Goal: Task Accomplishment & Management: Manage account settings

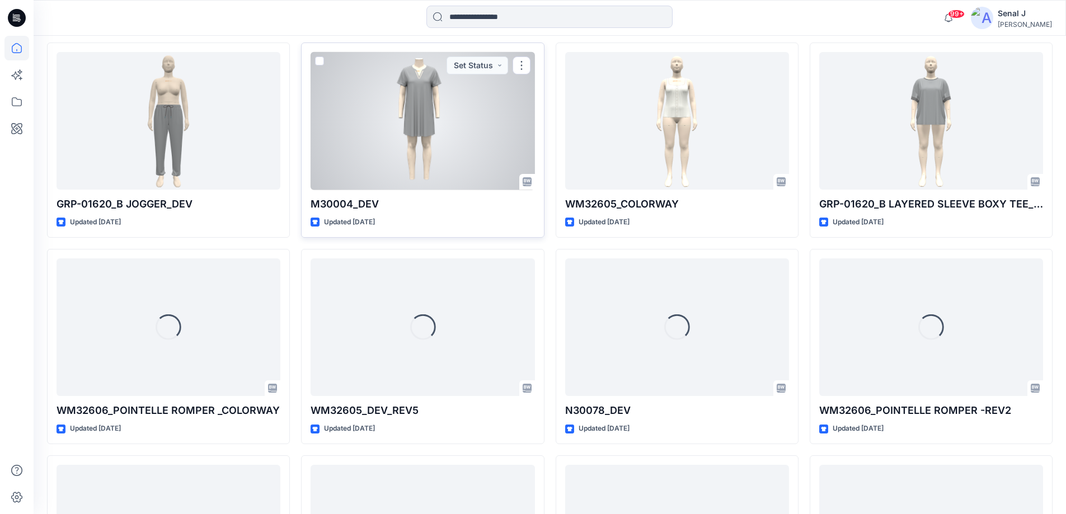
scroll to position [1422, 0]
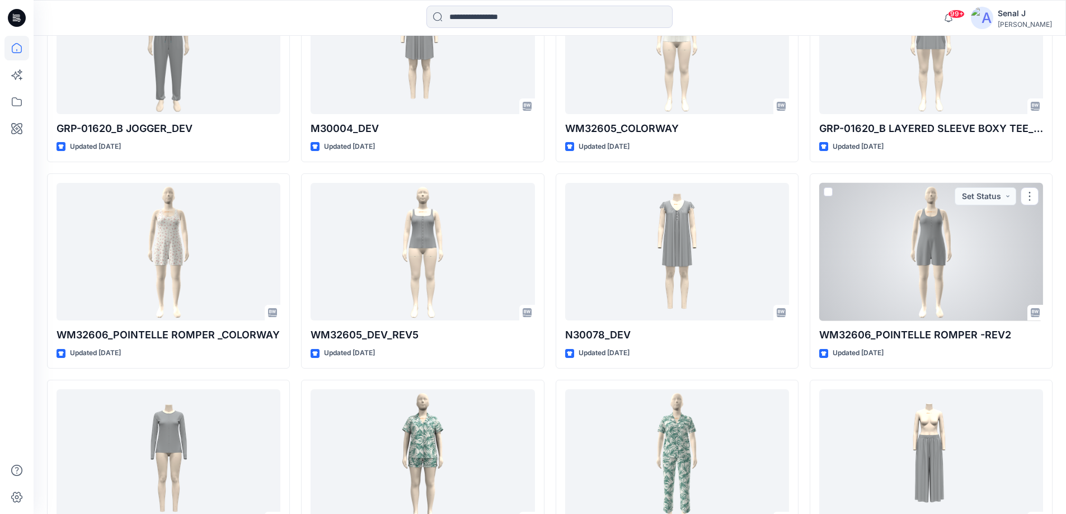
click at [897, 224] on div at bounding box center [932, 252] width 224 height 138
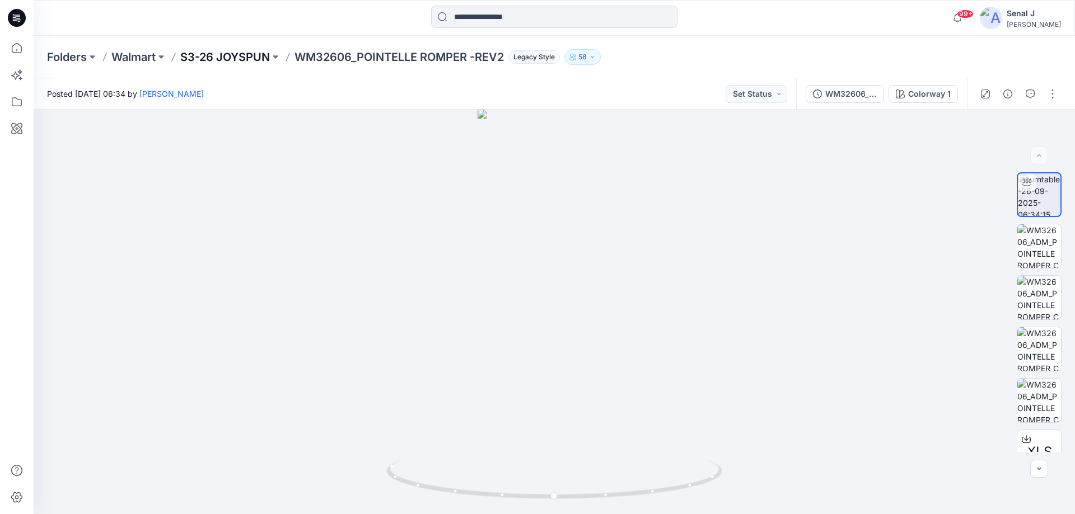
click at [244, 55] on p "S3-26 JOYSPUN" at bounding box center [225, 57] width 90 height 16
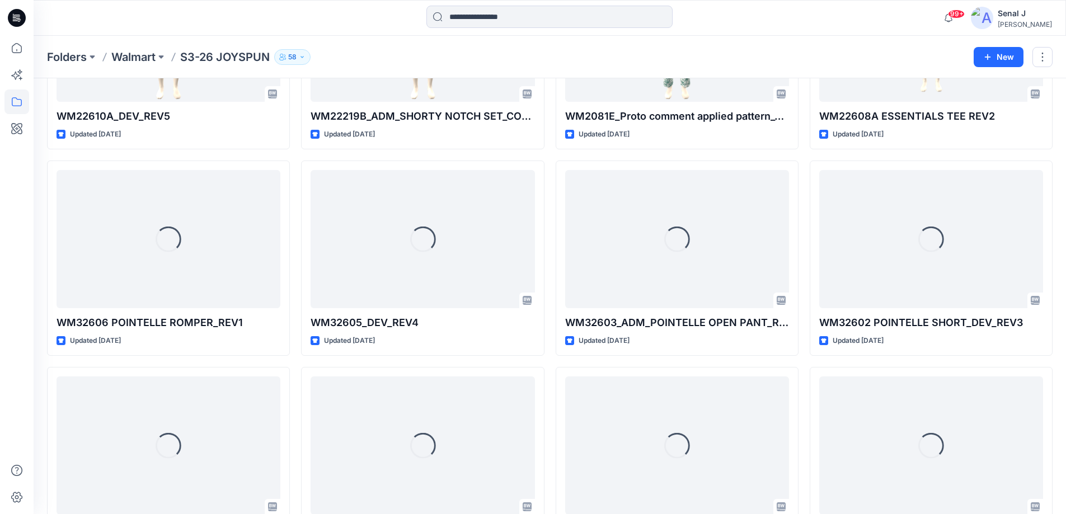
scroll to position [1267, 0]
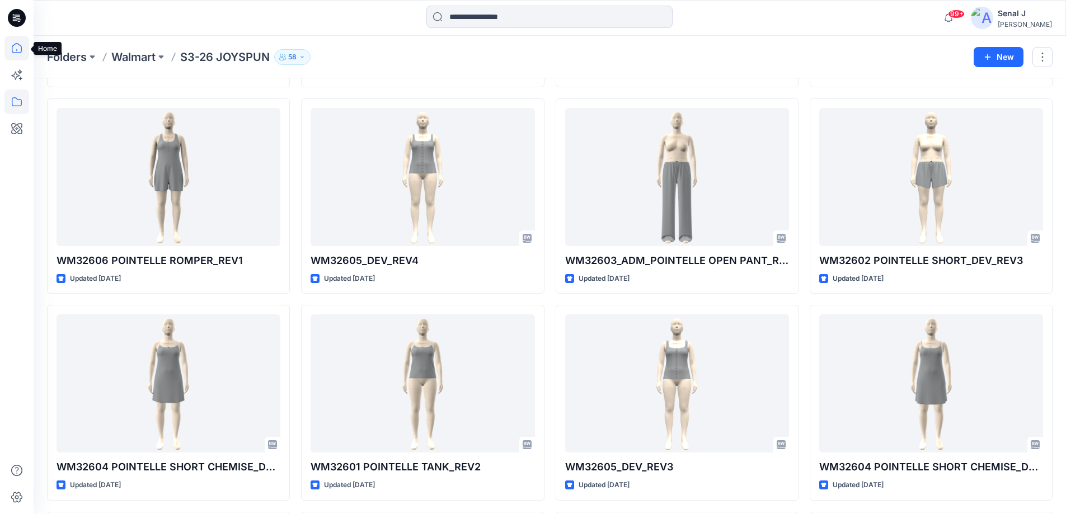
click at [17, 49] on icon at bounding box center [16, 48] width 25 height 25
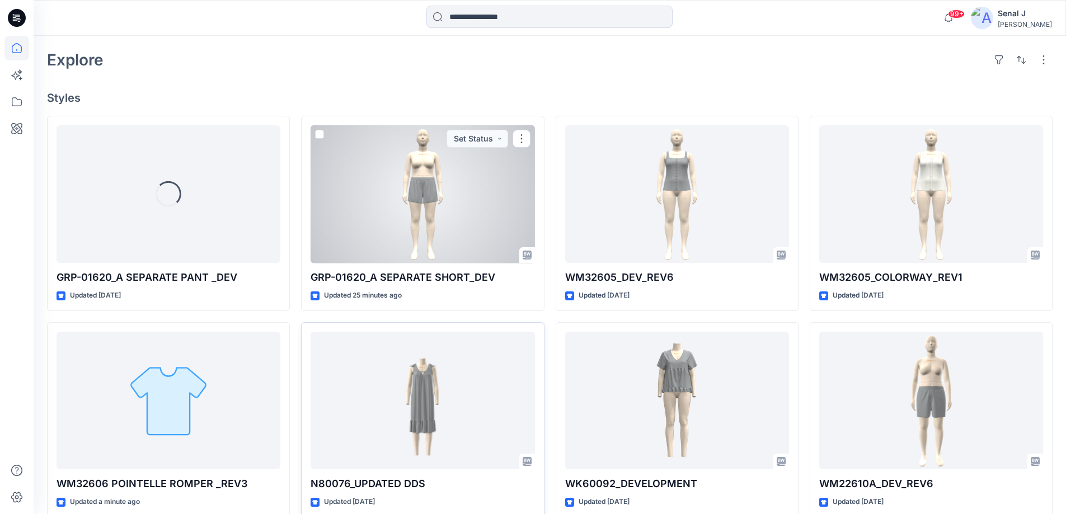
scroll to position [373, 0]
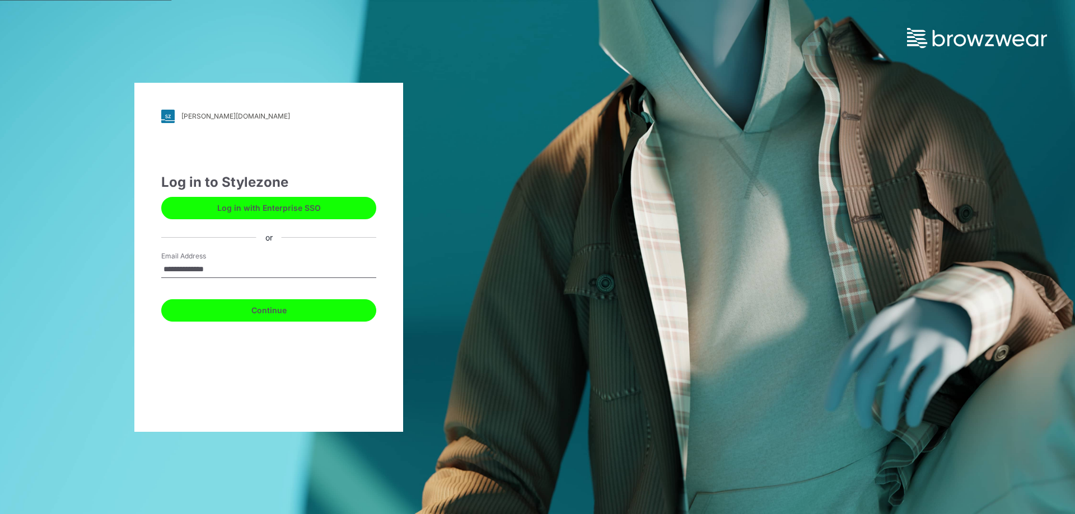
click at [264, 312] on button "Continue" at bounding box center [268, 310] width 215 height 22
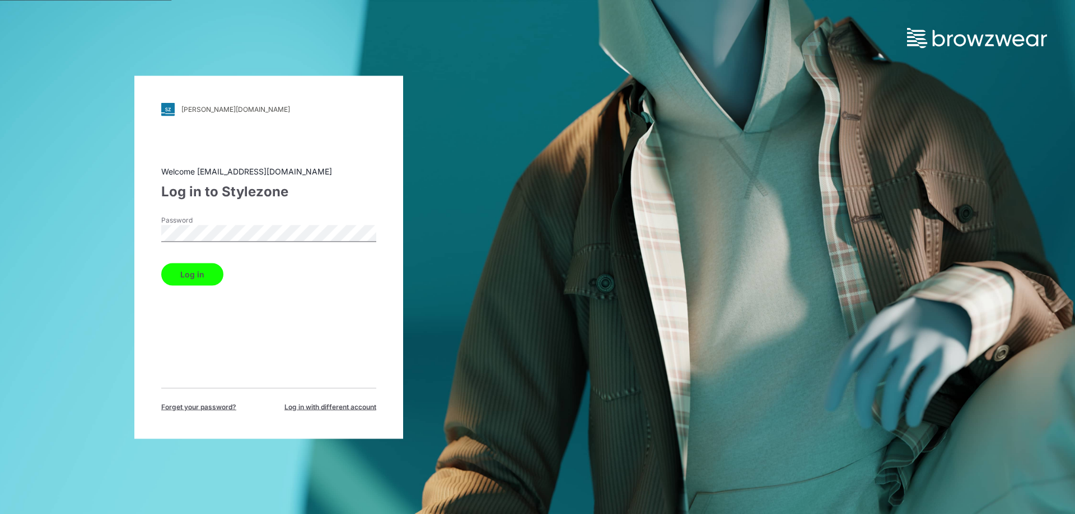
click at [201, 274] on button "Log in" at bounding box center [192, 274] width 62 height 22
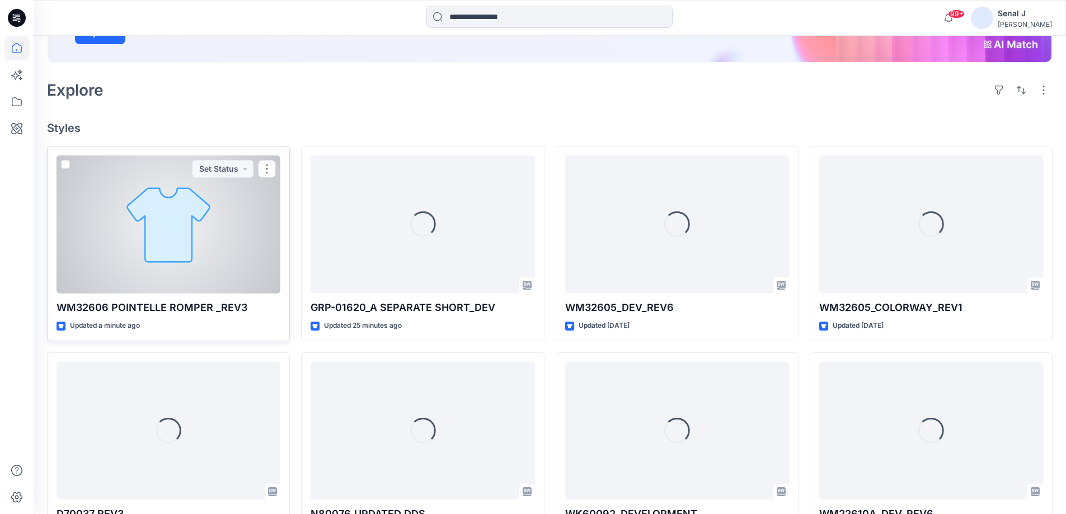
scroll to position [224, 0]
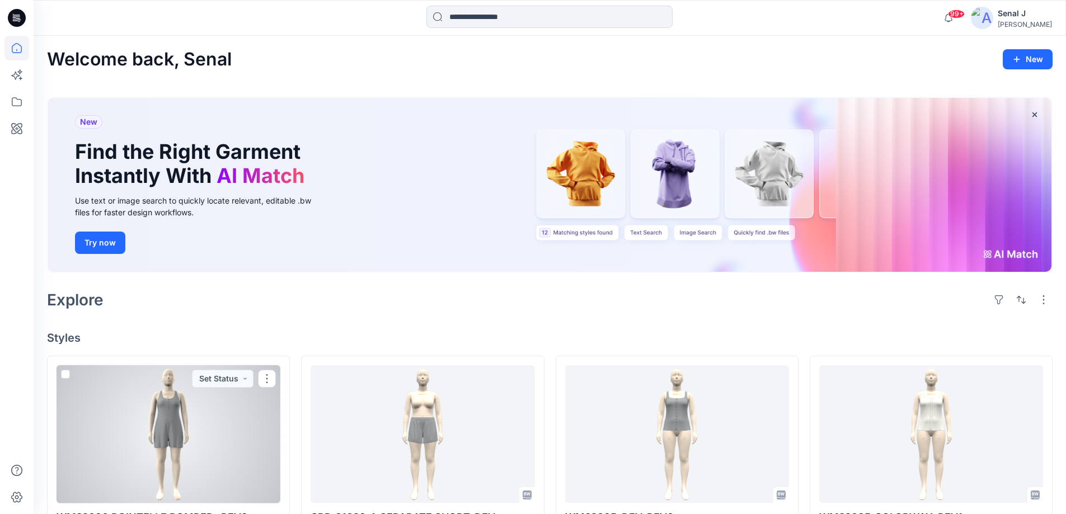
click at [170, 414] on div at bounding box center [169, 435] width 224 height 138
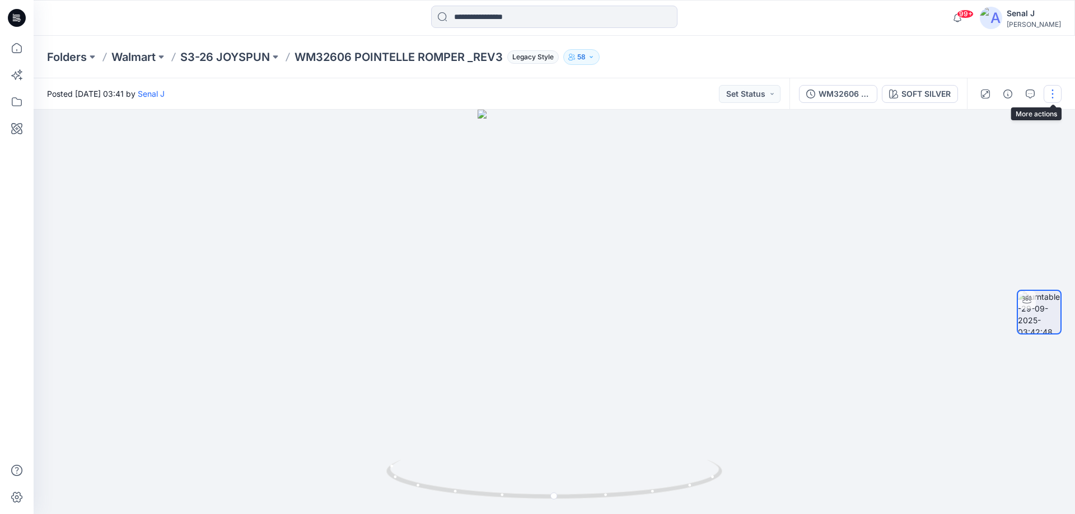
click at [1055, 91] on button "button" at bounding box center [1052, 94] width 18 height 18
click at [990, 119] on button "Edit" at bounding box center [1005, 120] width 103 height 21
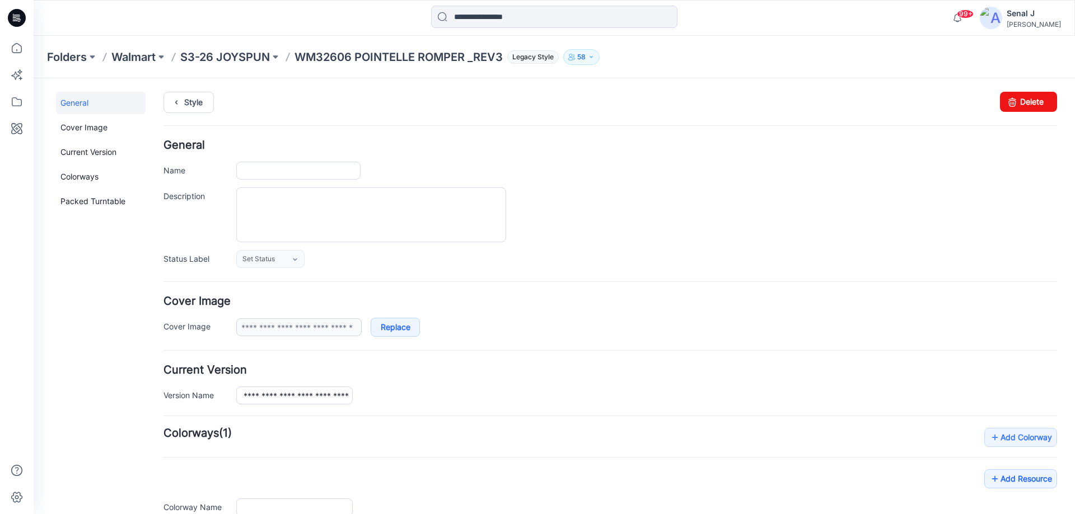
type input "**********"
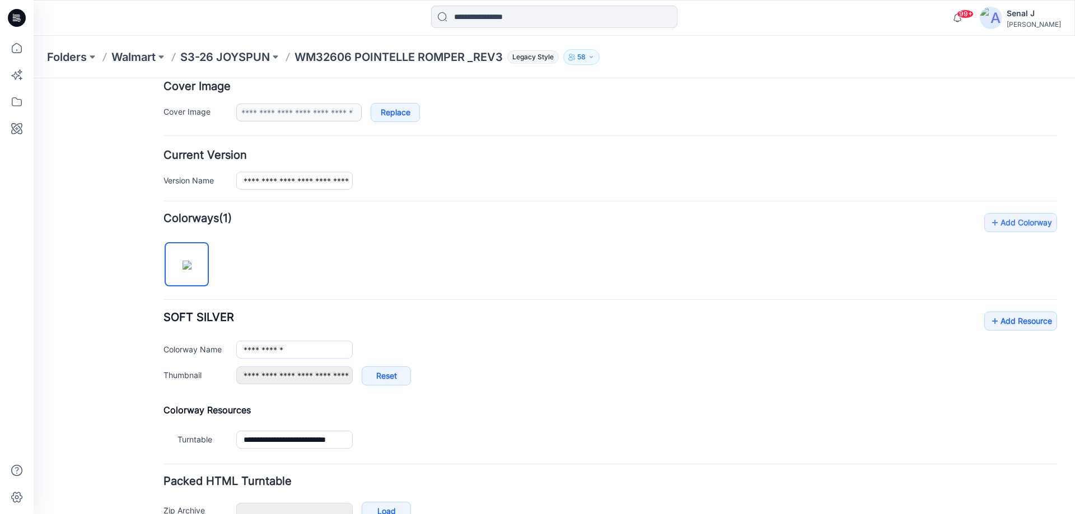
scroll to position [224, 0]
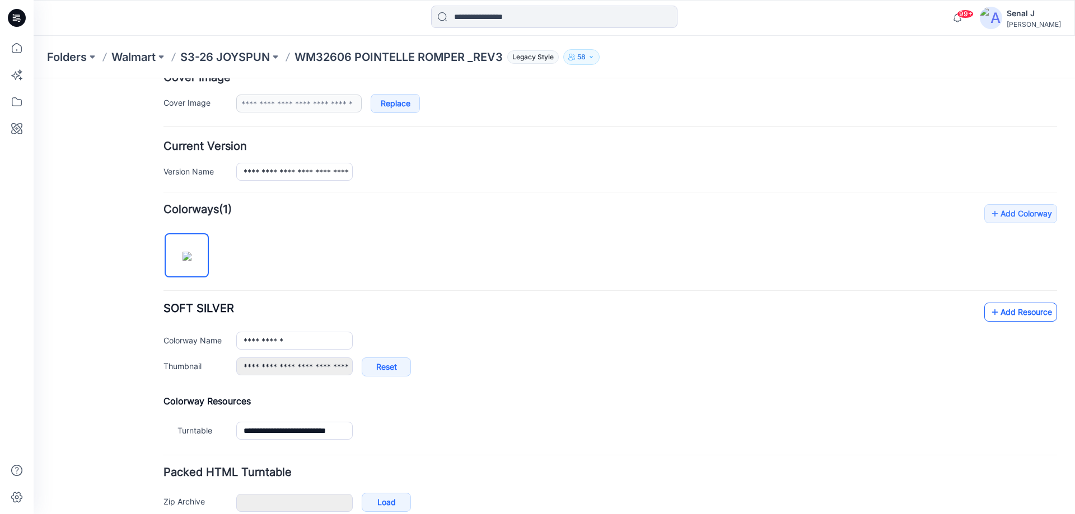
click at [997, 313] on link "Add Resource" at bounding box center [1020, 312] width 73 height 19
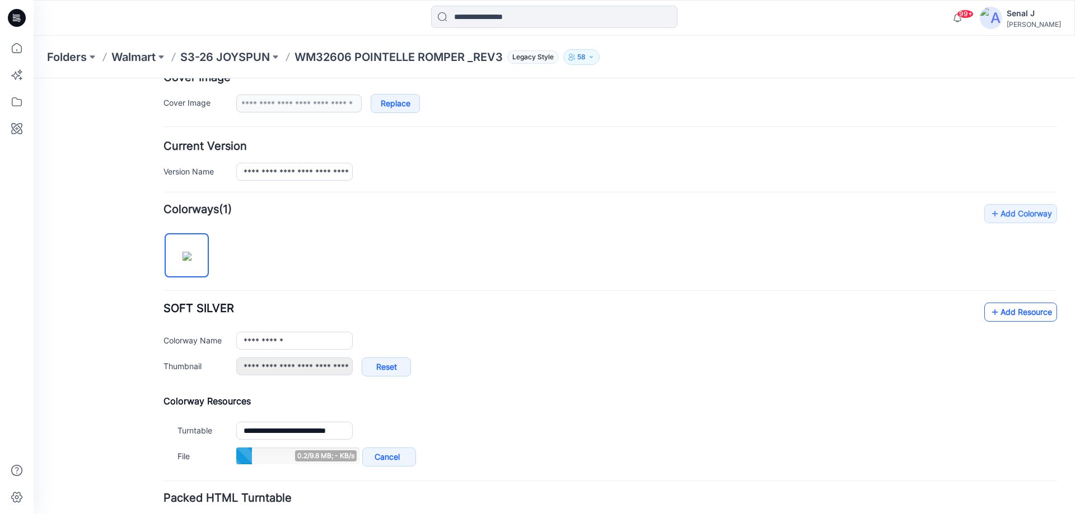
click at [1022, 311] on link "Add Resource" at bounding box center [1020, 312] width 73 height 19
click at [1020, 316] on link "Add Resource" at bounding box center [1020, 312] width 73 height 19
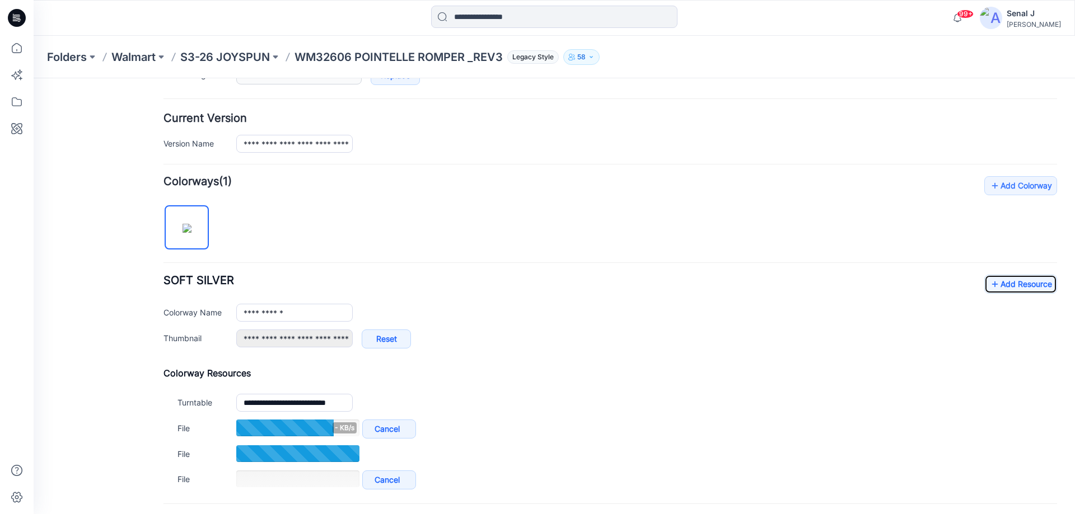
scroll to position [298, 0]
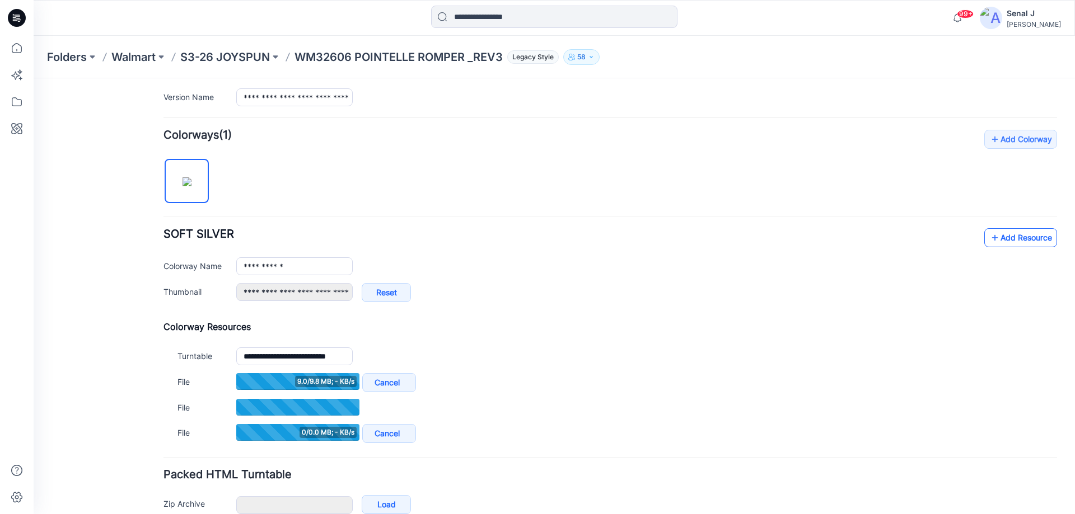
click at [1003, 231] on link "Add Resource" at bounding box center [1020, 237] width 73 height 19
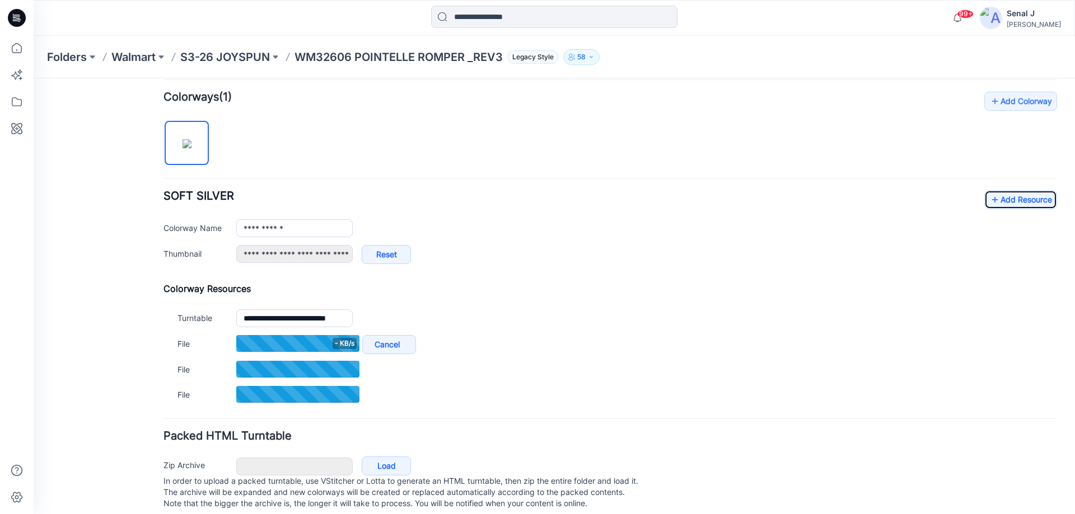
scroll to position [358, 0]
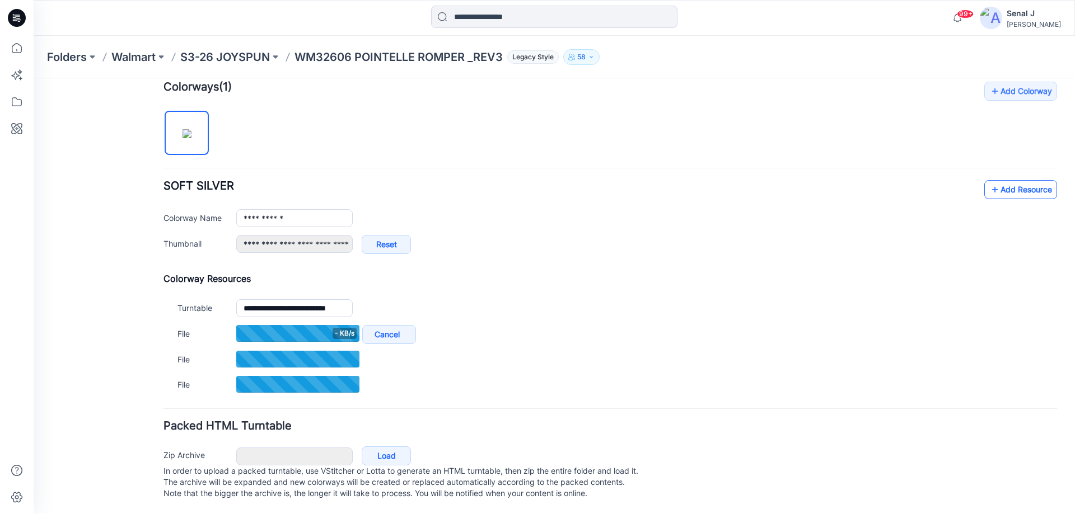
click at [1005, 180] on link "Add Resource" at bounding box center [1020, 189] width 73 height 19
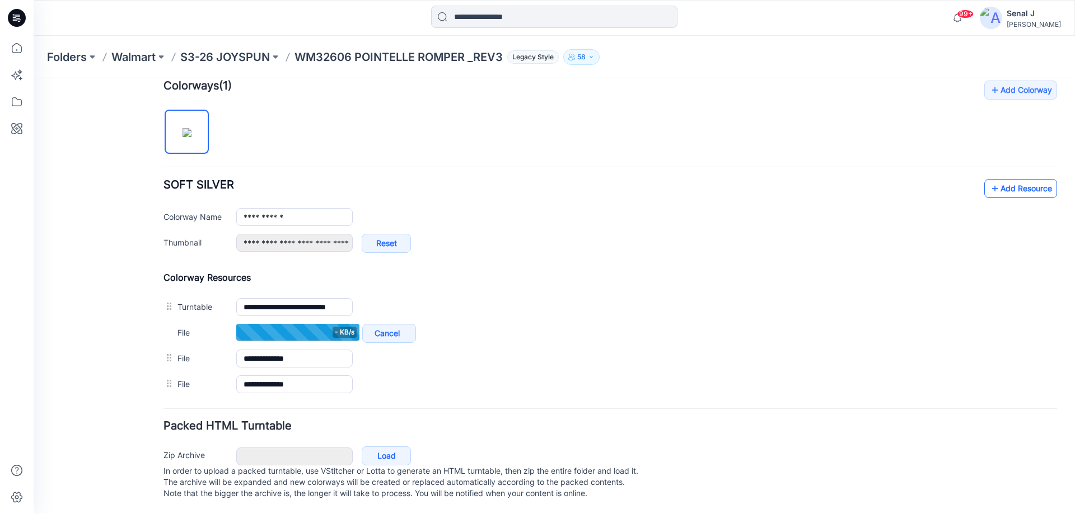
click at [1015, 179] on link "Add Resource" at bounding box center [1020, 188] width 73 height 19
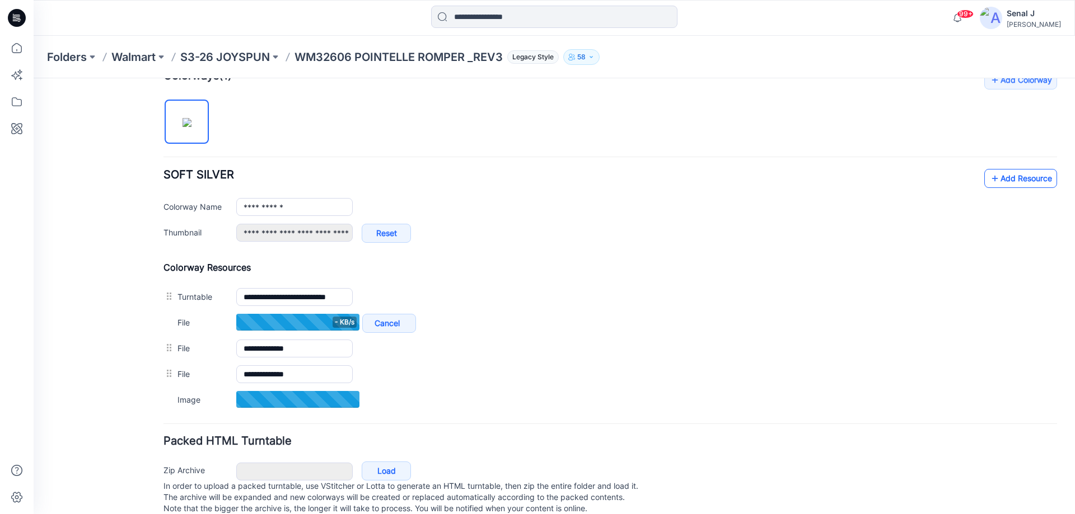
click at [989, 183] on icon at bounding box center [994, 179] width 11 height 18
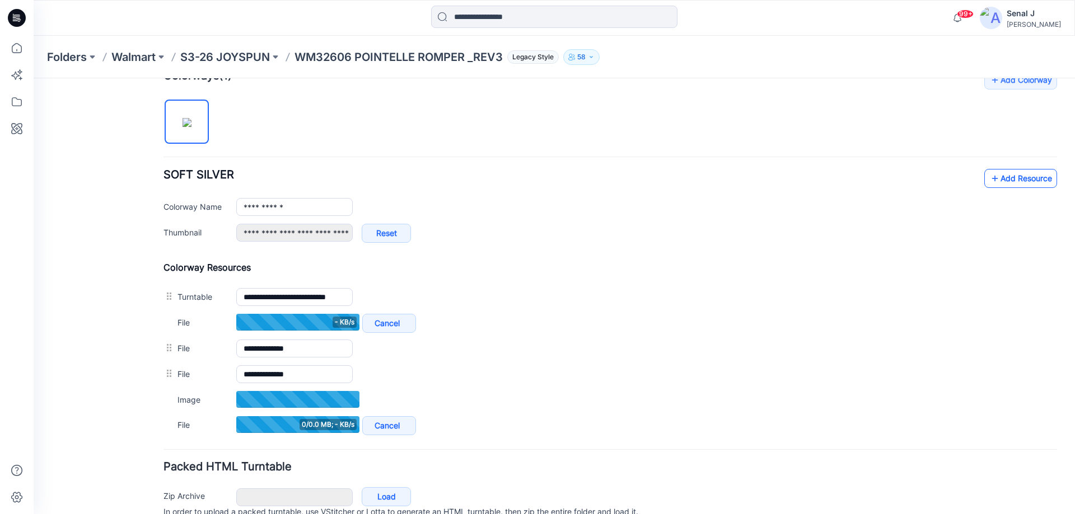
click at [998, 174] on link "Add Resource" at bounding box center [1020, 178] width 73 height 19
click at [1014, 181] on link "Add Resource" at bounding box center [1020, 178] width 73 height 19
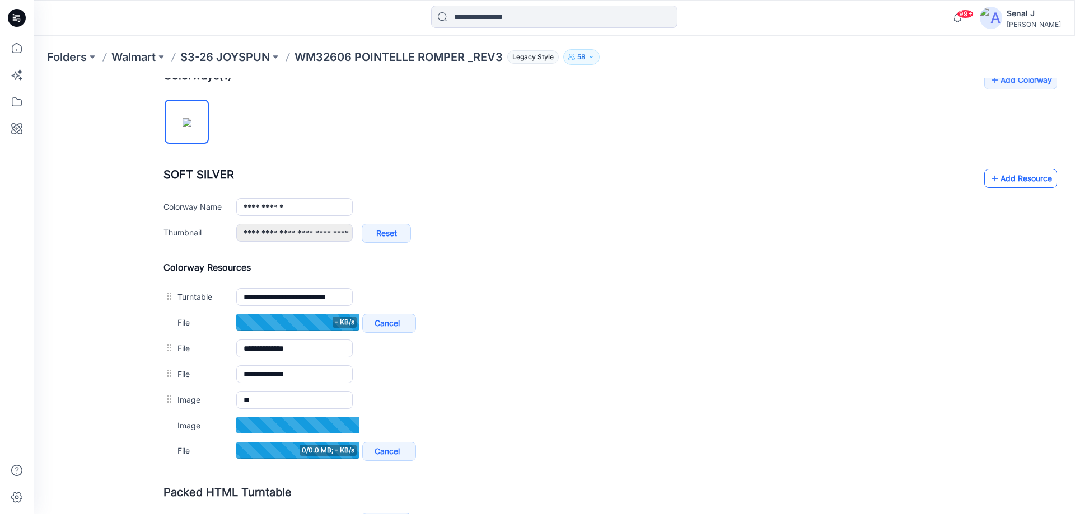
click at [1027, 174] on link "Add Resource" at bounding box center [1020, 178] width 73 height 19
click at [1008, 180] on link "Add Resource" at bounding box center [1020, 178] width 73 height 19
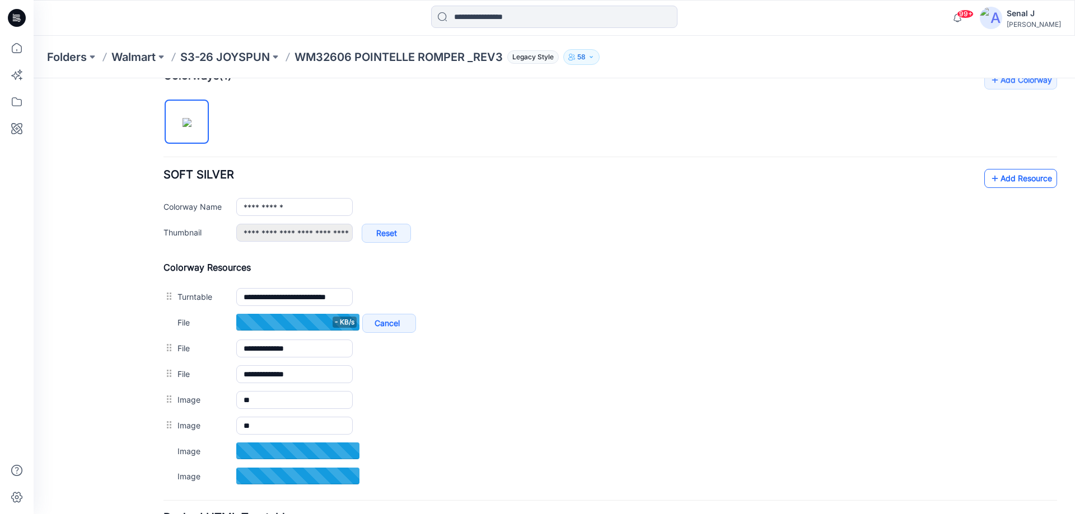
click at [1030, 175] on link "Add Resource" at bounding box center [1020, 178] width 73 height 19
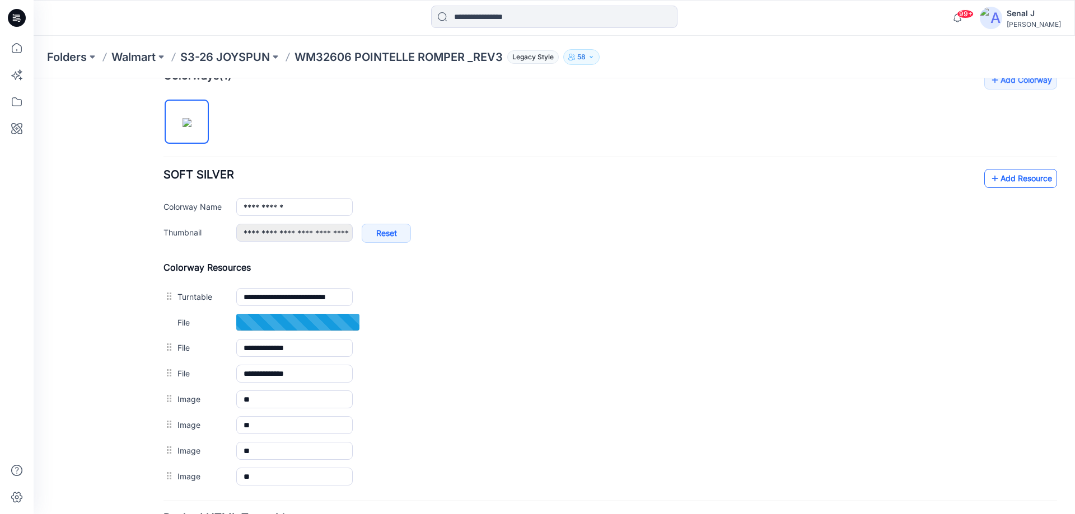
click at [992, 180] on link "Add Resource" at bounding box center [1020, 178] width 73 height 19
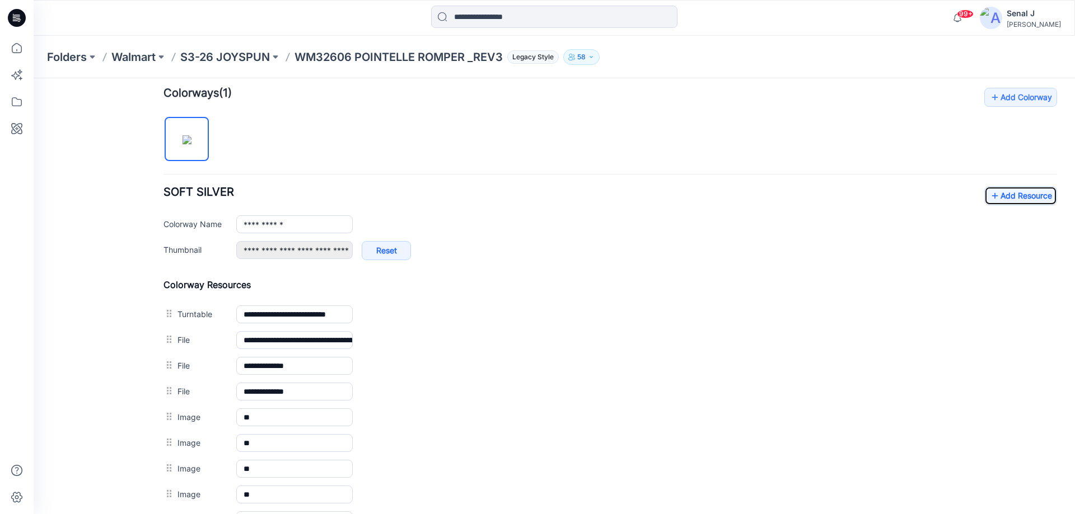
scroll to position [338, 0]
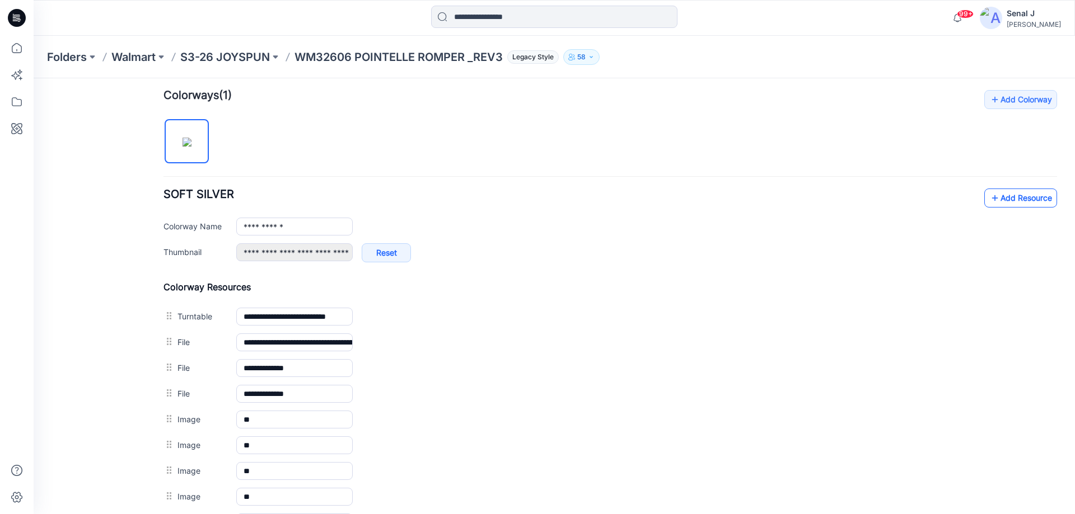
click at [1013, 193] on link "Add Resource" at bounding box center [1020, 198] width 73 height 19
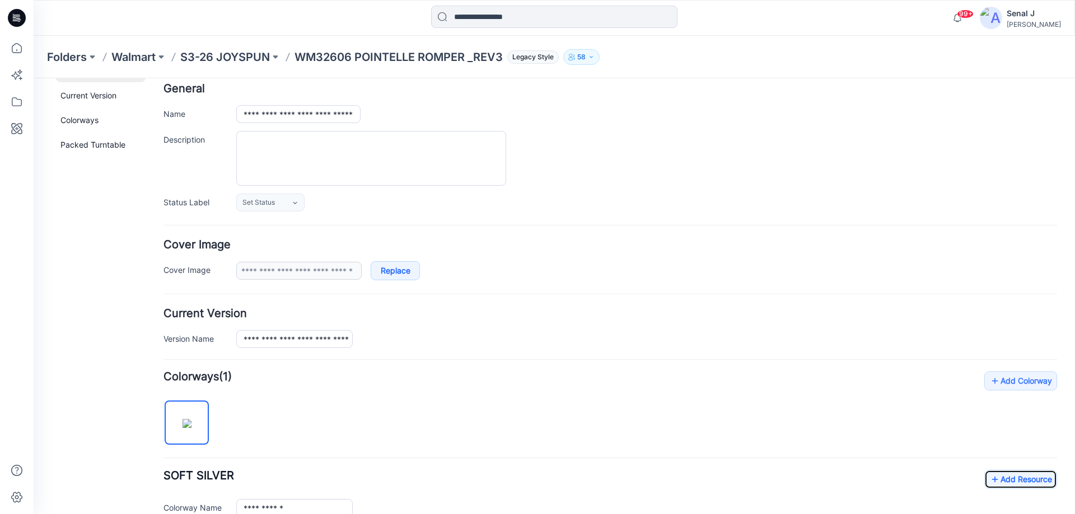
scroll to position [0, 0]
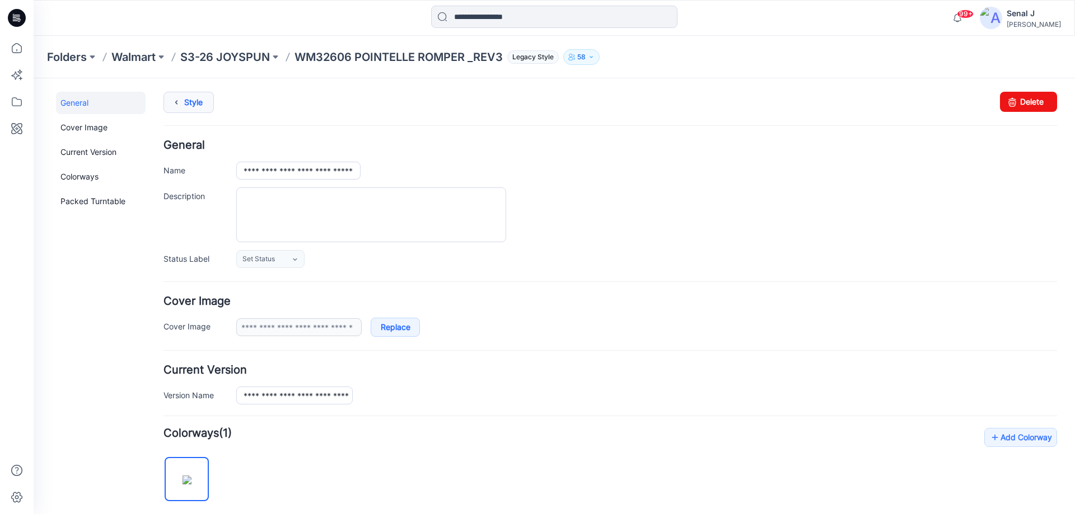
click at [193, 104] on link "Style" at bounding box center [188, 102] width 50 height 21
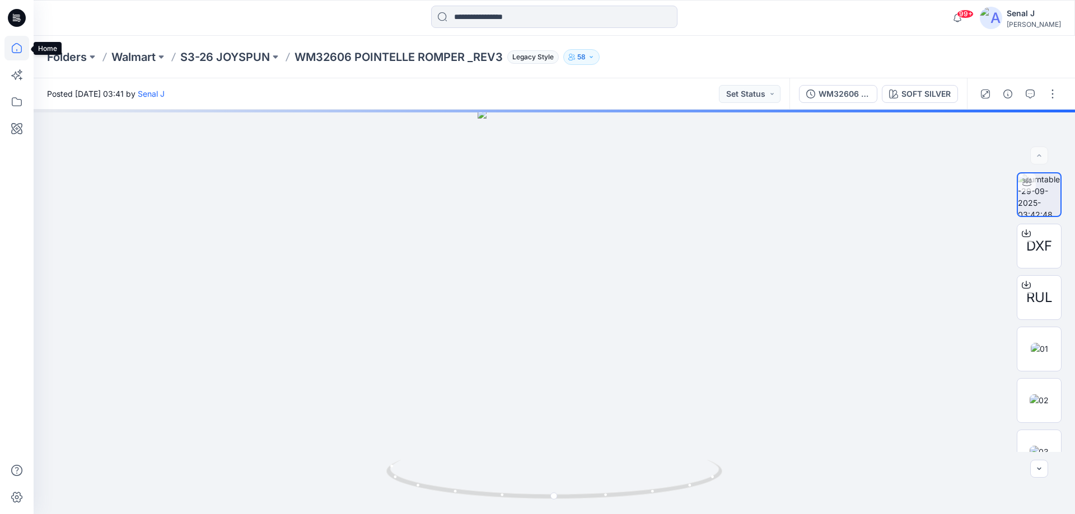
click at [13, 48] on icon at bounding box center [16, 48] width 25 height 25
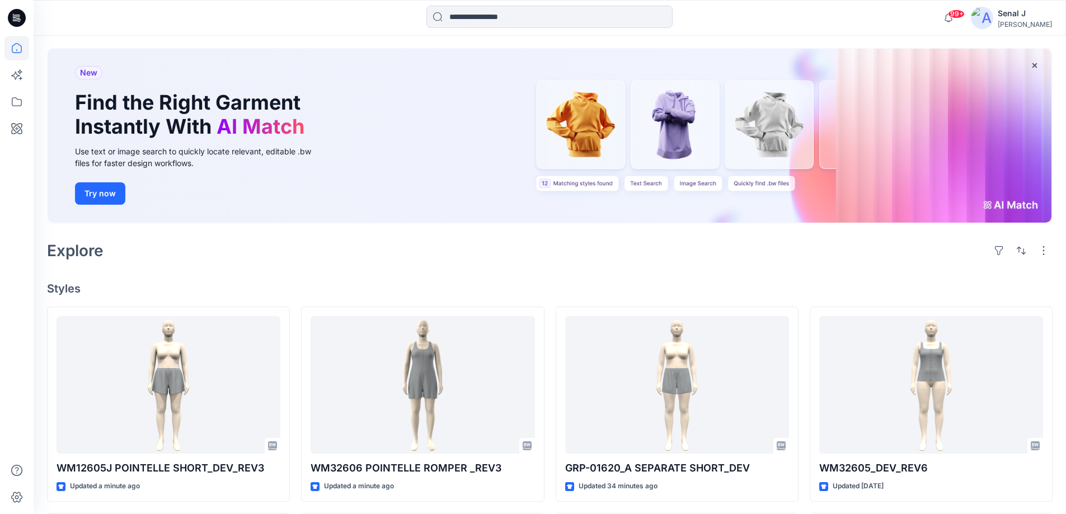
scroll to position [74, 0]
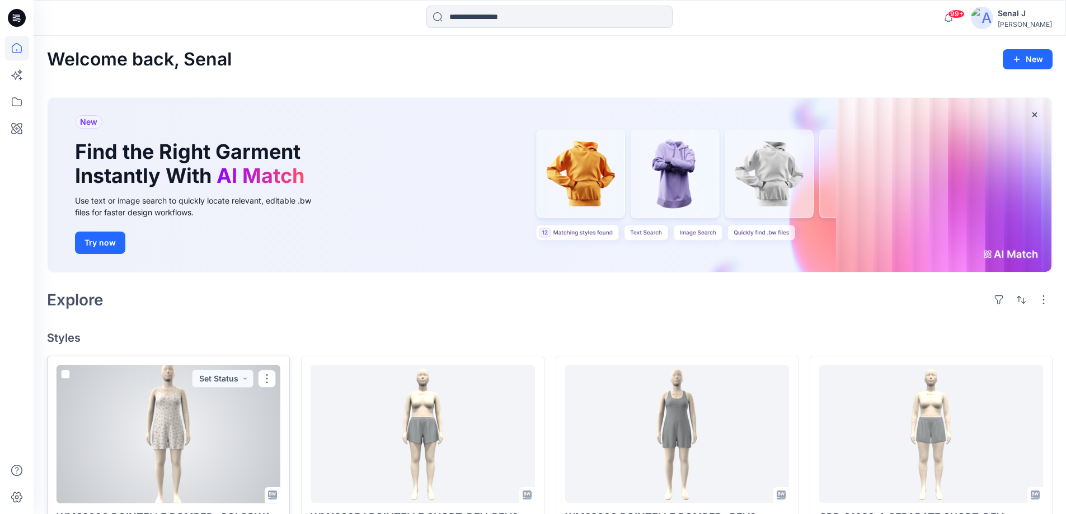
click at [207, 429] on div at bounding box center [169, 435] width 224 height 138
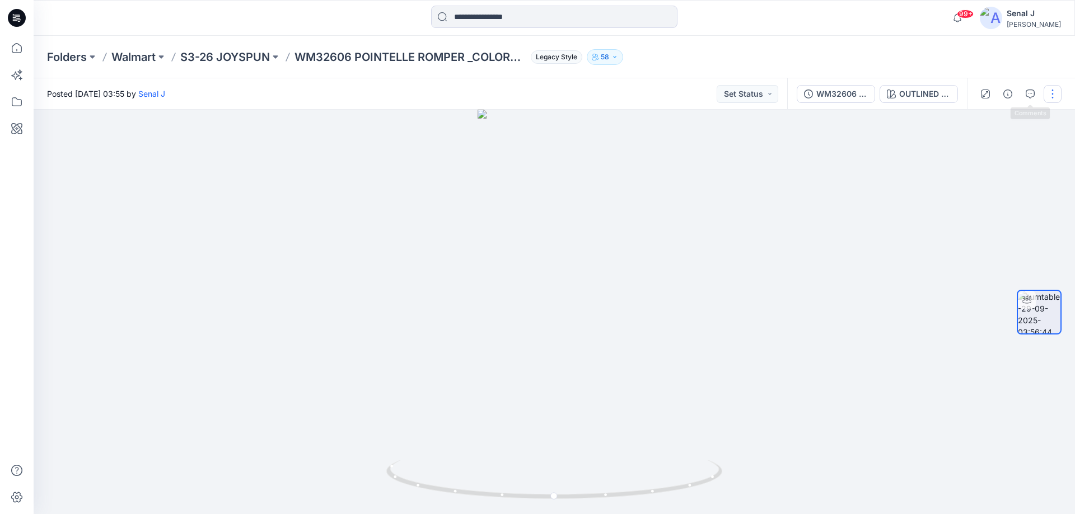
click at [1051, 91] on button "button" at bounding box center [1052, 94] width 18 height 18
click at [1005, 113] on button "Edit" at bounding box center [1005, 120] width 103 height 21
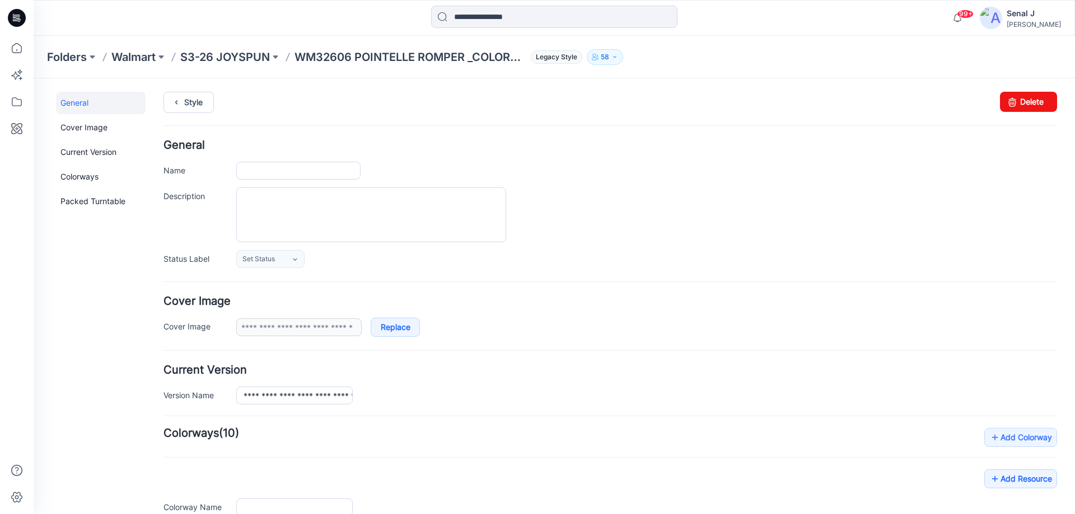
type input "**********"
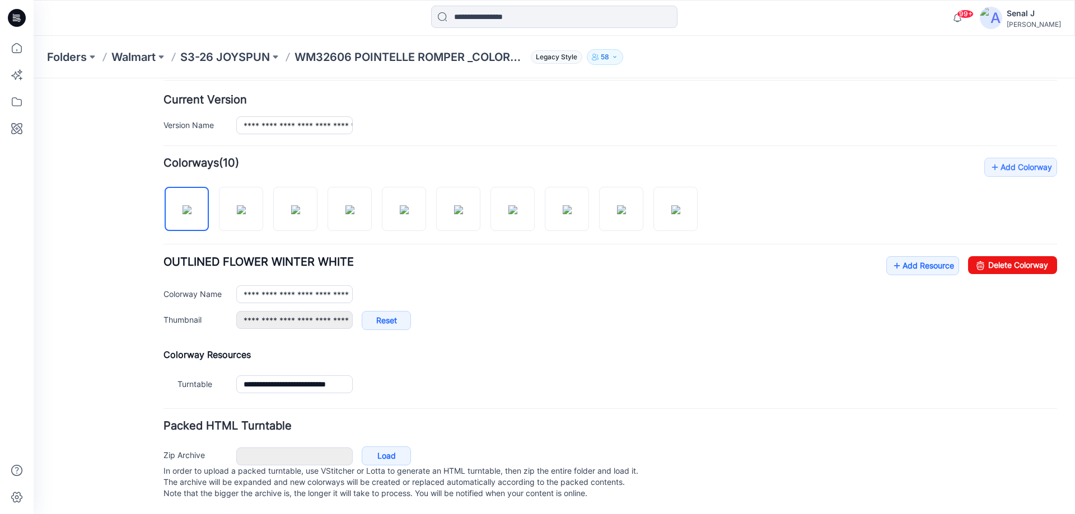
scroll to position [282, 0]
click at [904, 256] on link "Add Resource" at bounding box center [922, 265] width 73 height 19
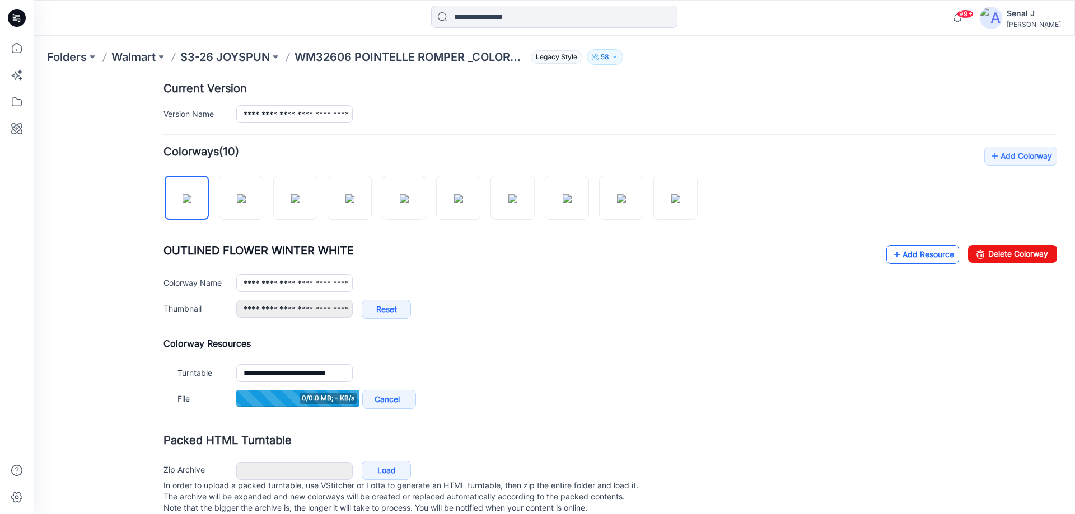
click at [906, 255] on link "Add Resource" at bounding box center [922, 254] width 73 height 19
click at [919, 257] on link "Add Resource" at bounding box center [922, 254] width 73 height 19
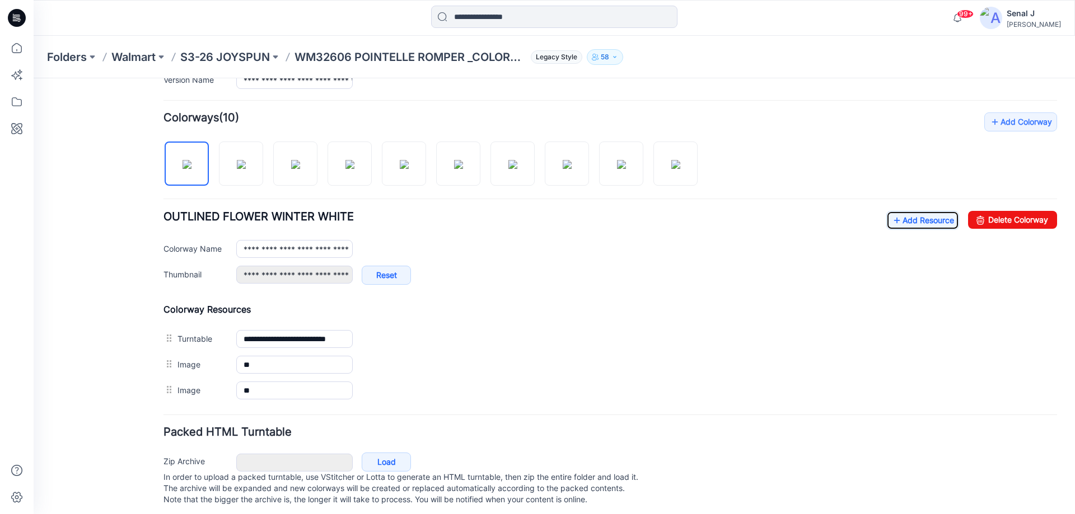
scroll to position [333, 0]
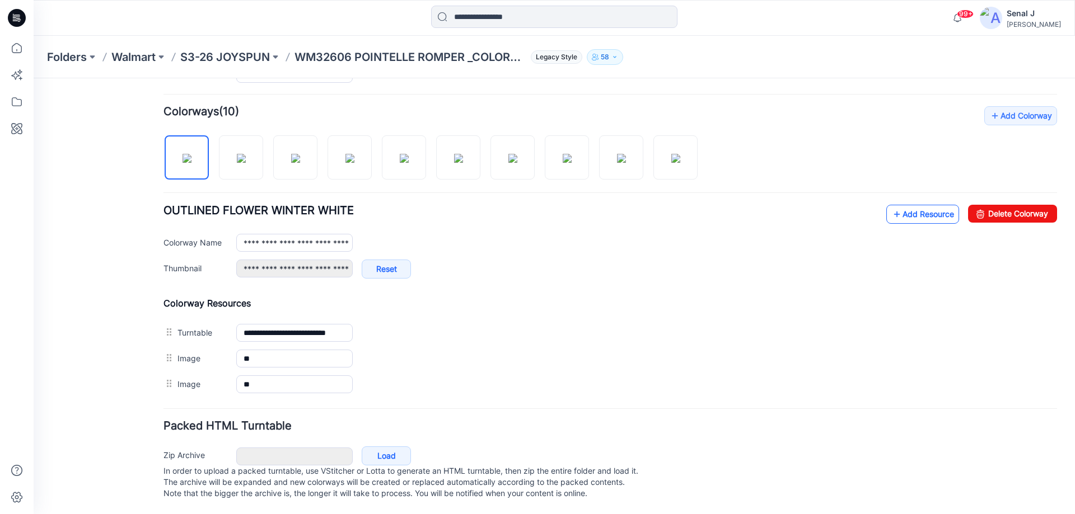
click at [898, 205] on link "Add Resource" at bounding box center [922, 214] width 73 height 19
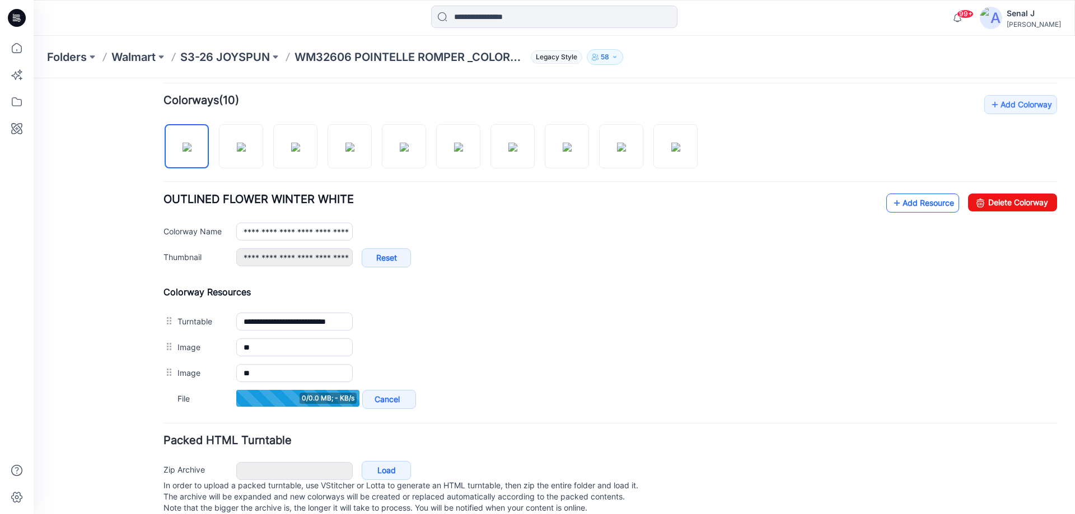
click at [896, 204] on link "Add Resource" at bounding box center [922, 203] width 73 height 19
click at [891, 198] on icon at bounding box center [896, 203] width 11 height 18
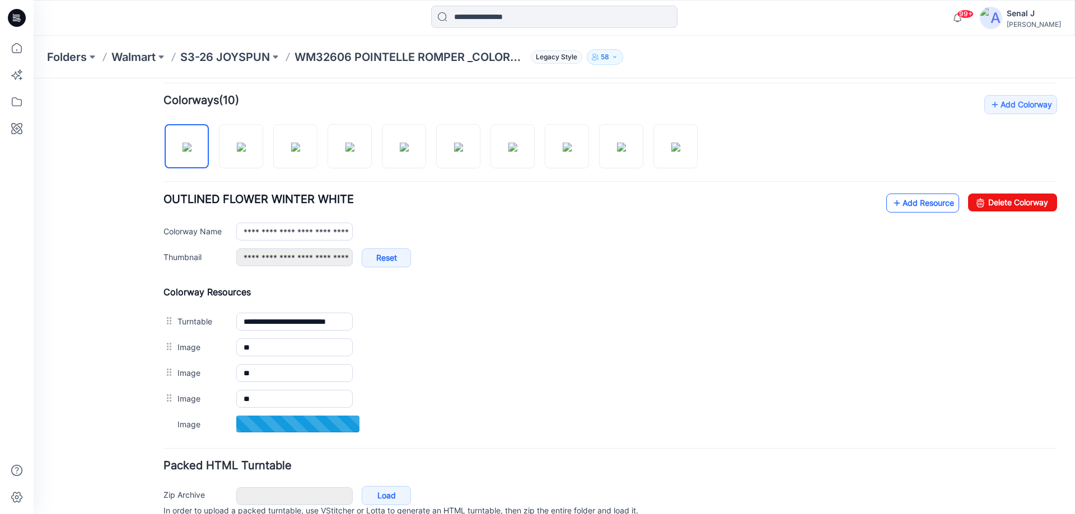
click at [920, 202] on link "Add Resource" at bounding box center [922, 203] width 73 height 19
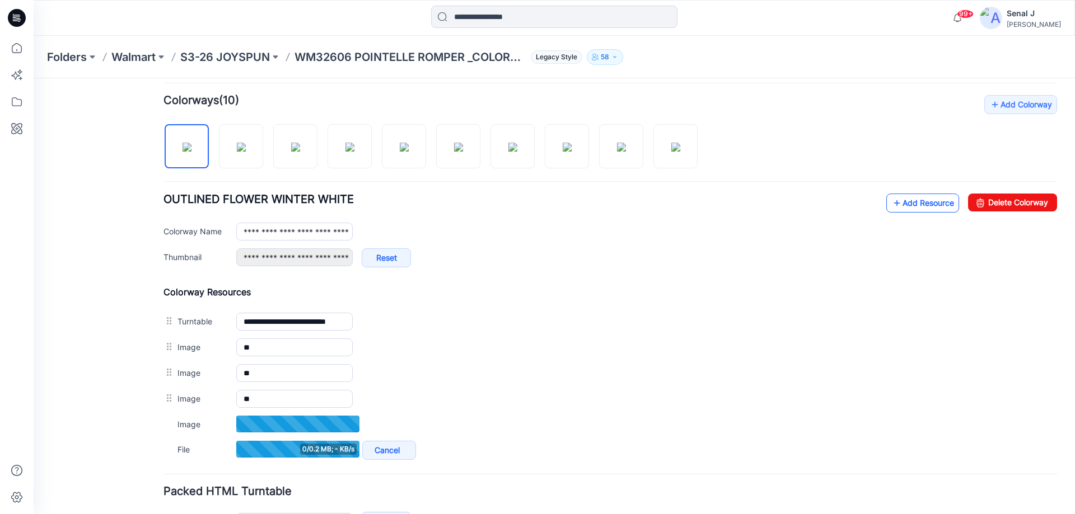
click at [906, 206] on link "Add Resource" at bounding box center [922, 203] width 73 height 19
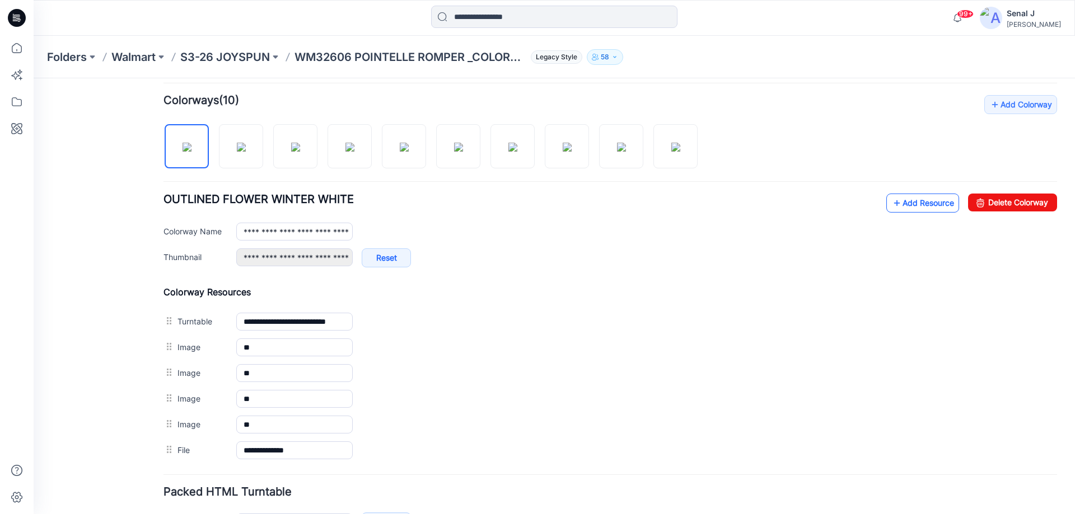
click at [929, 203] on link "Add Resource" at bounding box center [922, 203] width 73 height 19
click at [891, 203] on icon at bounding box center [896, 203] width 11 height 18
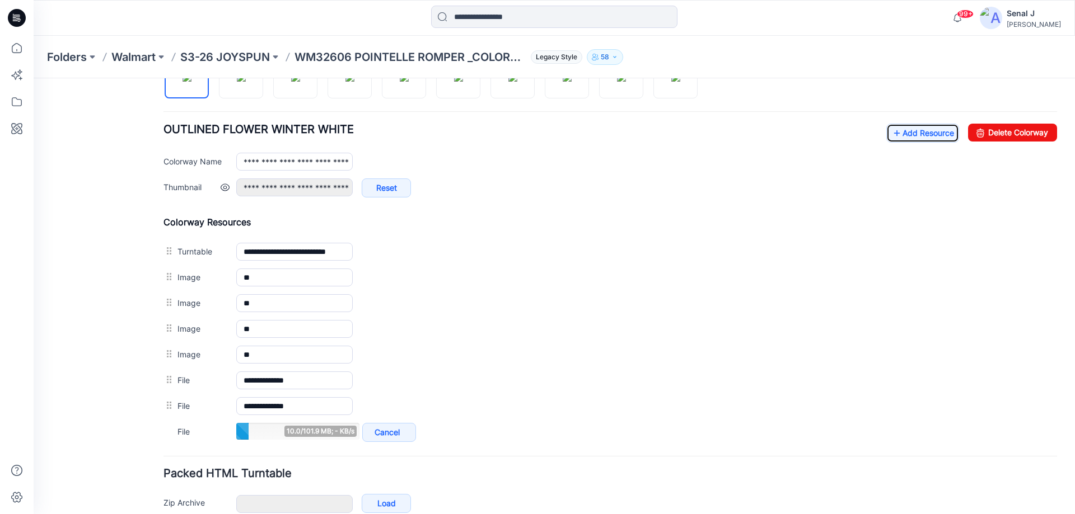
scroll to position [312, 0]
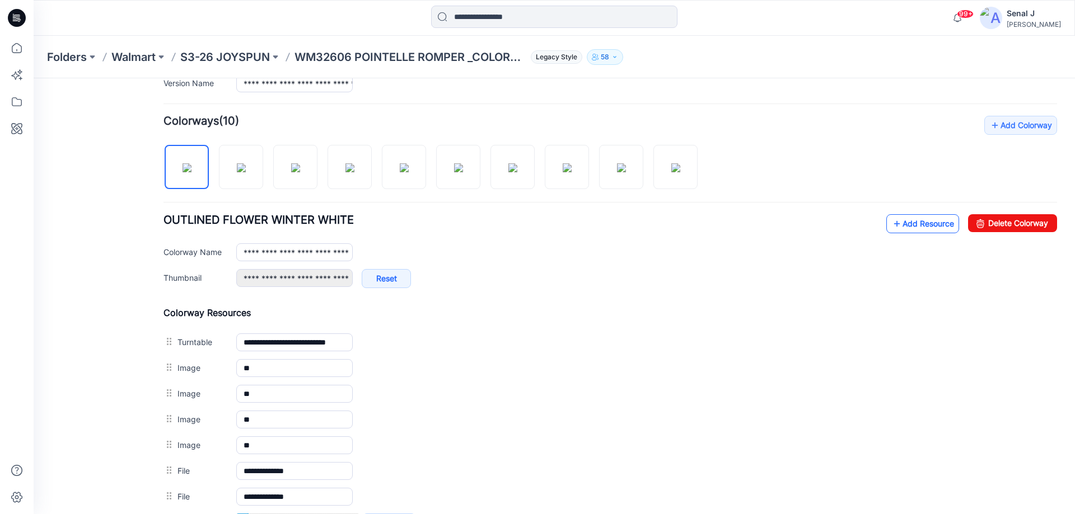
click at [900, 227] on link "Add Resource" at bounding box center [922, 223] width 73 height 19
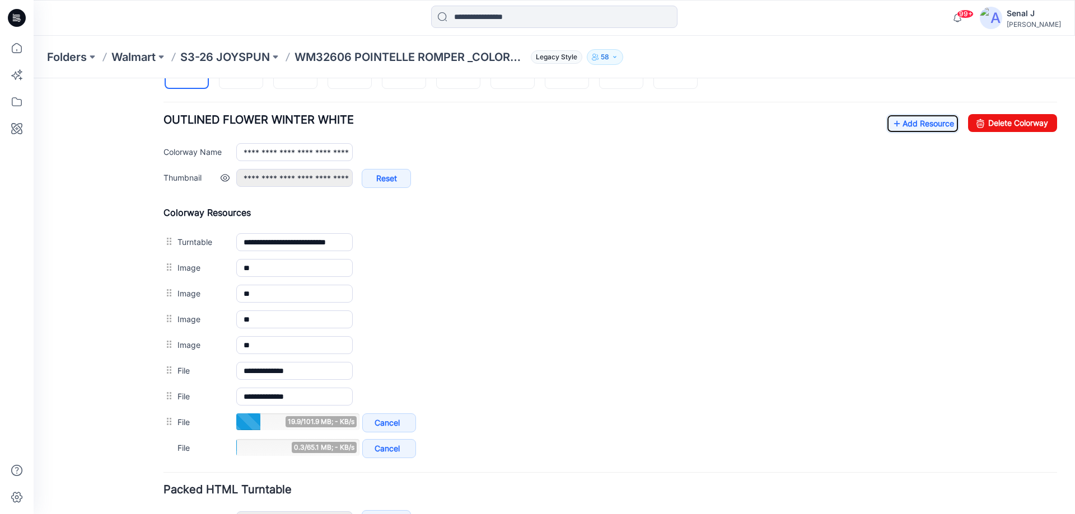
scroll to position [387, 0]
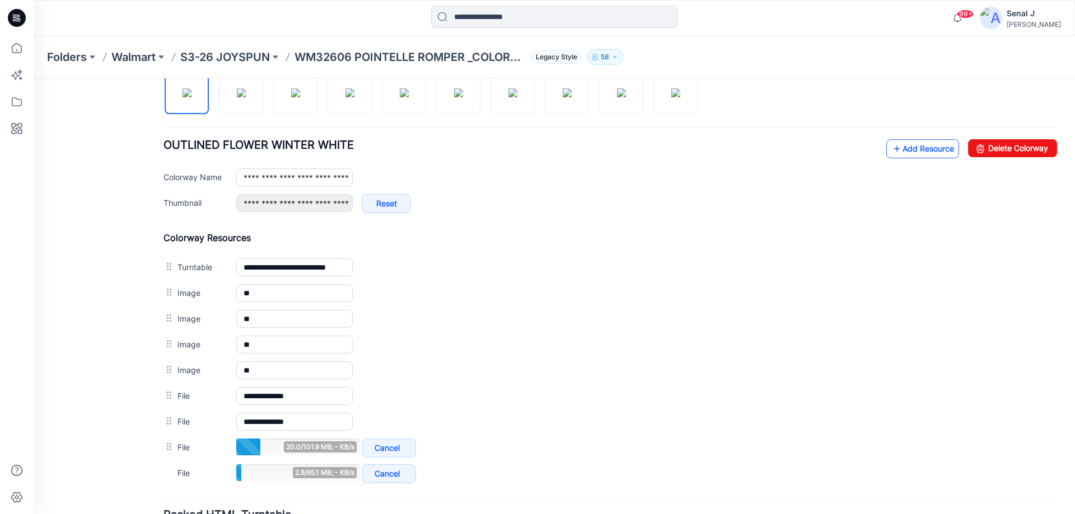
click at [898, 152] on link "Add Resource" at bounding box center [922, 148] width 73 height 19
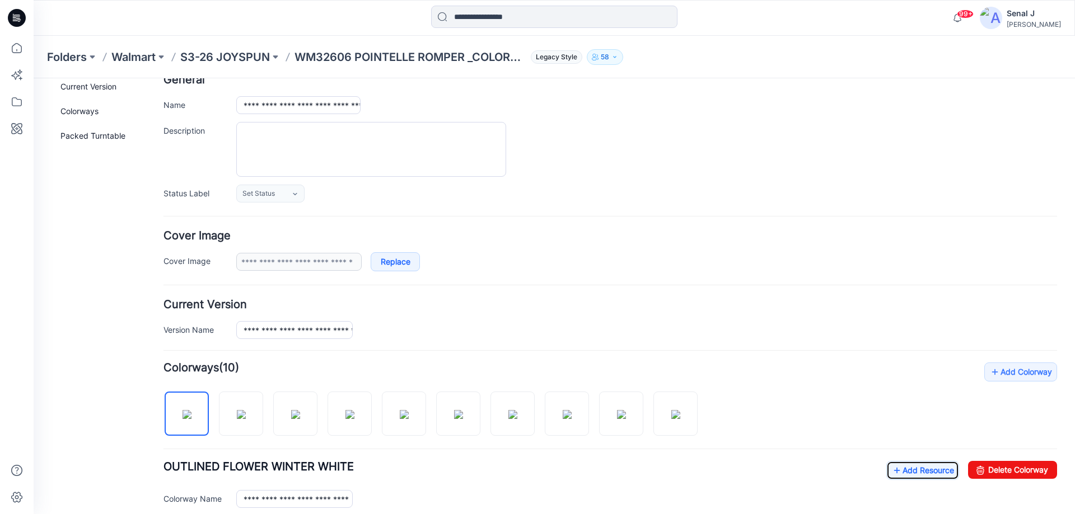
scroll to position [0, 0]
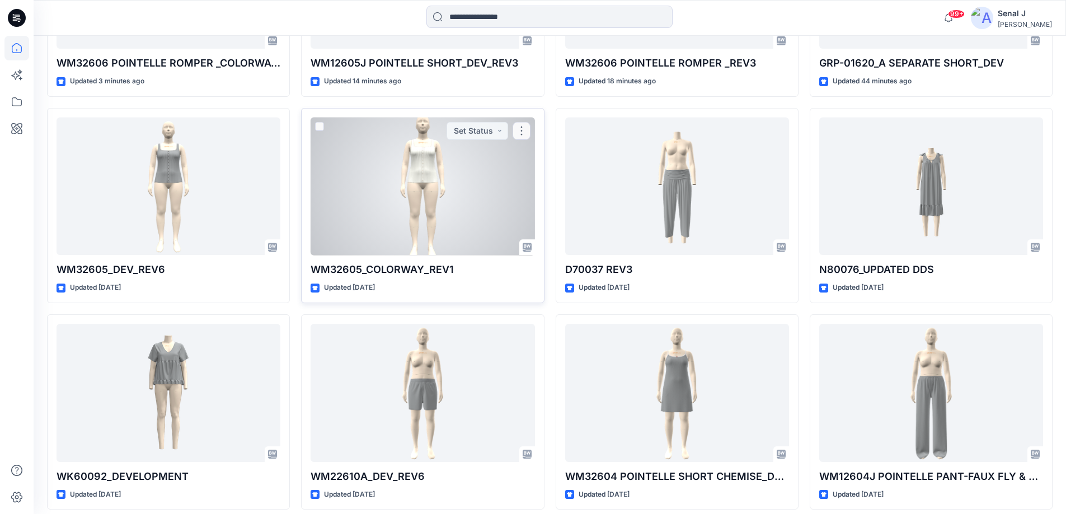
scroll to position [504, 0]
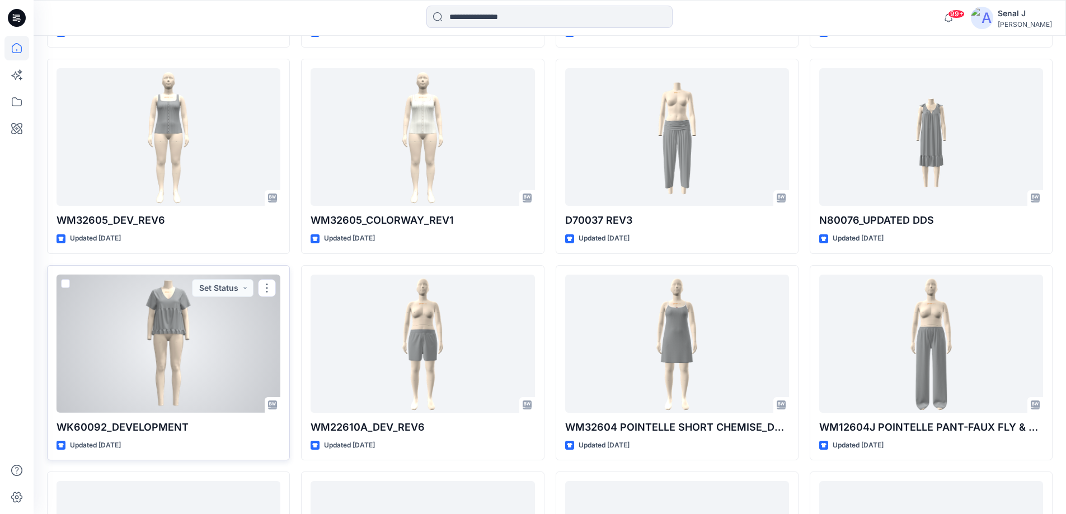
click at [146, 333] on div at bounding box center [169, 344] width 224 height 138
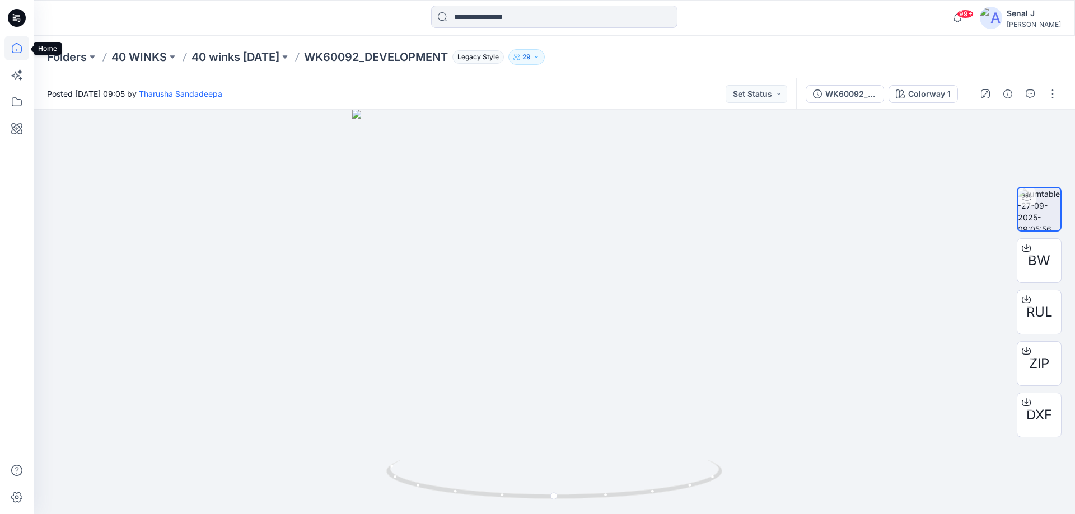
click at [11, 49] on icon at bounding box center [16, 48] width 25 height 25
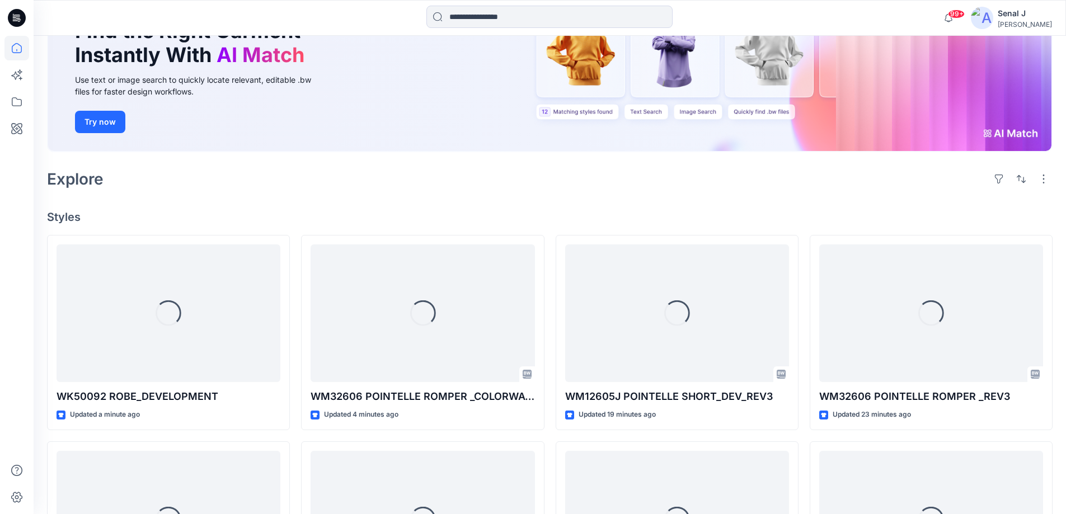
scroll to position [149, 0]
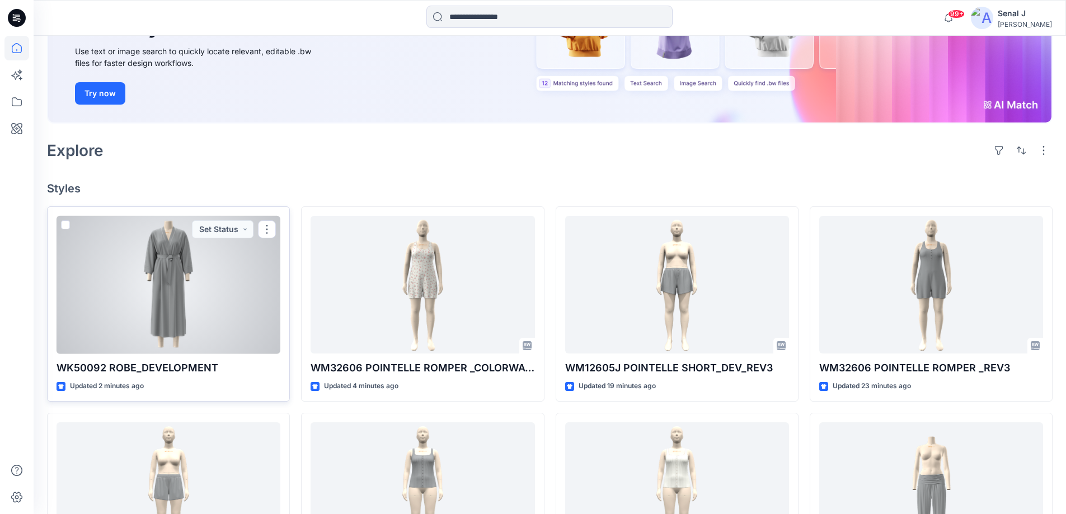
click at [151, 294] on div at bounding box center [169, 285] width 224 height 138
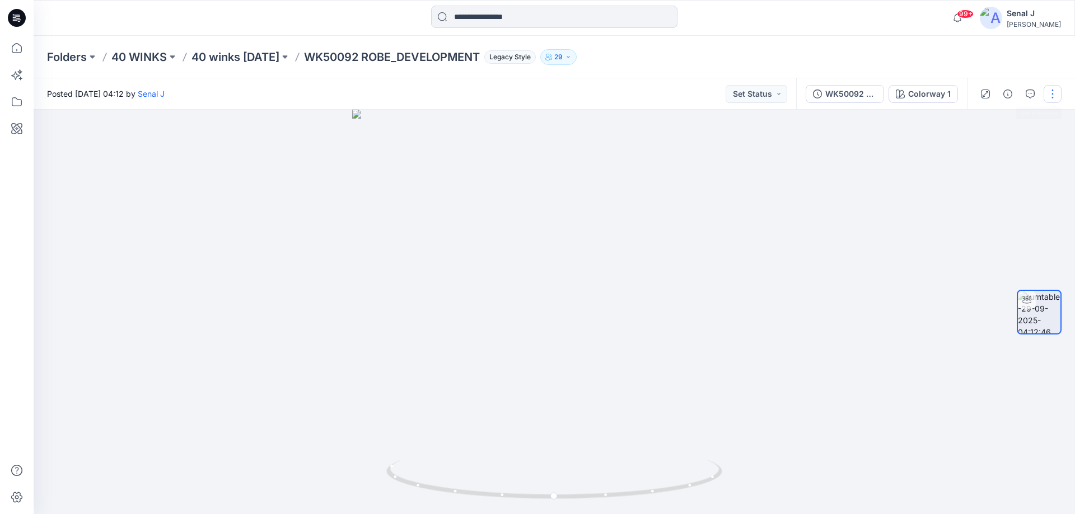
click at [1055, 95] on button "button" at bounding box center [1052, 94] width 18 height 18
click at [1020, 121] on button "Edit" at bounding box center [1005, 120] width 103 height 21
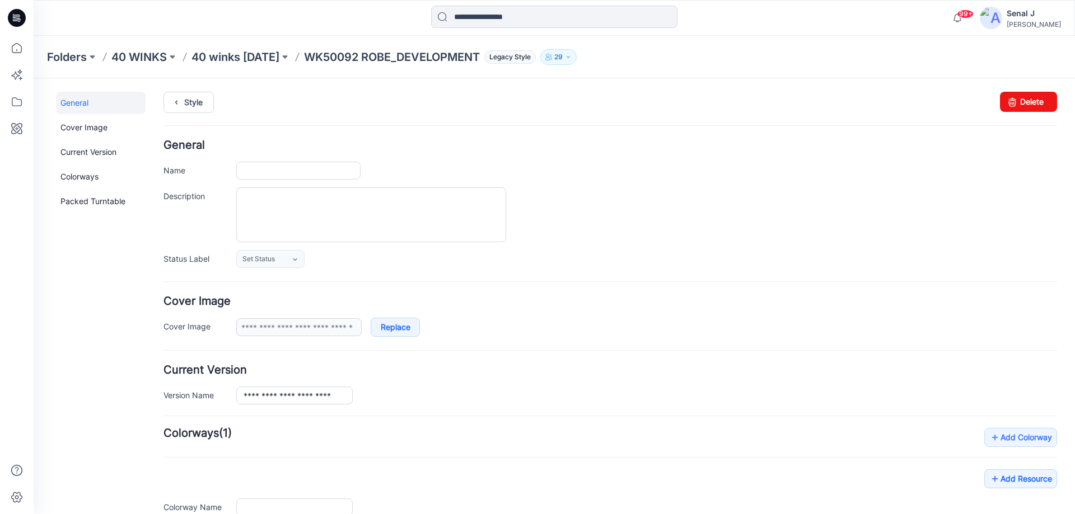
type input "**********"
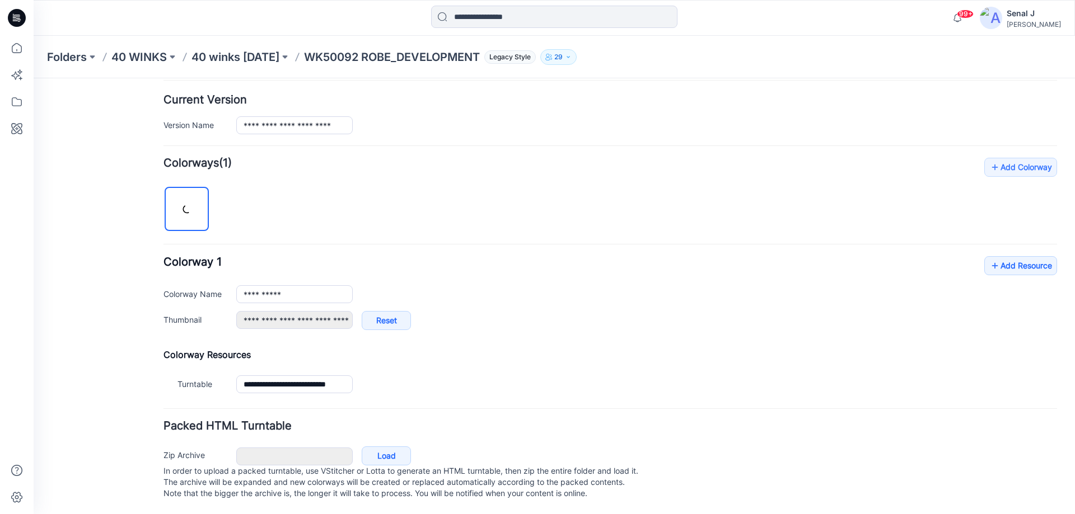
scroll to position [282, 0]
click at [1006, 260] on link "Add Resource" at bounding box center [1020, 265] width 73 height 19
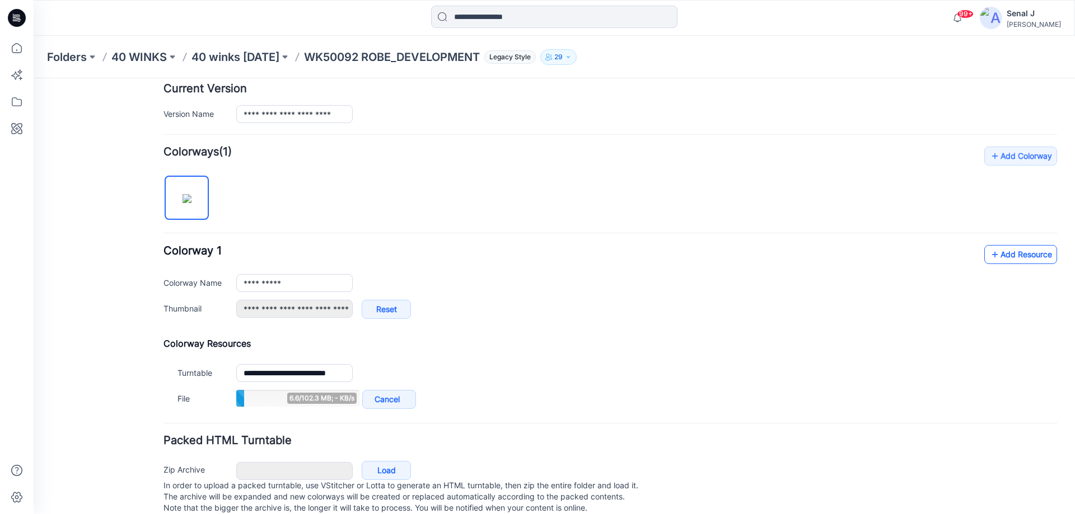
click at [1001, 255] on link "Add Resource" at bounding box center [1020, 254] width 73 height 19
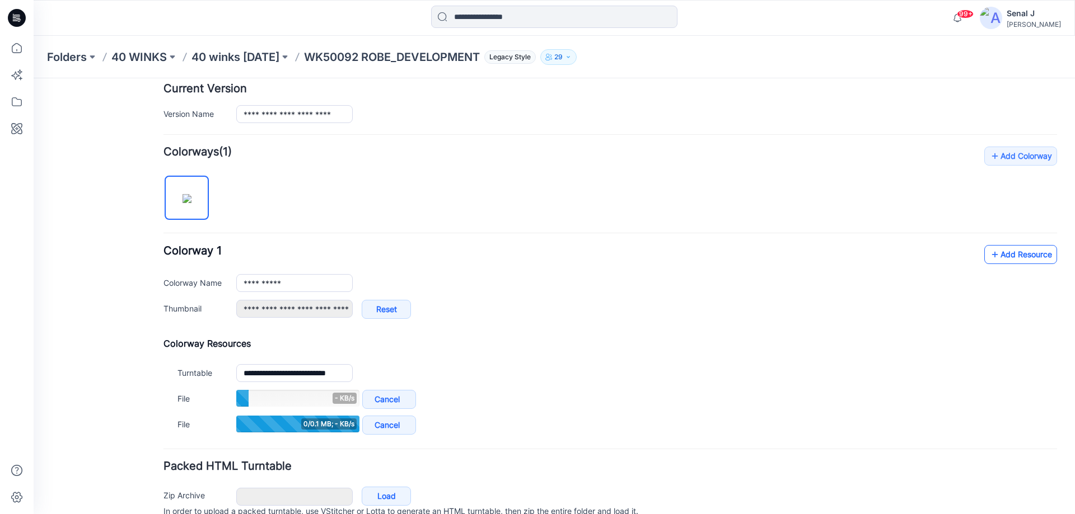
click at [1013, 257] on link "Add Resource" at bounding box center [1020, 254] width 73 height 19
click at [999, 252] on link "Add Resource" at bounding box center [1020, 254] width 73 height 19
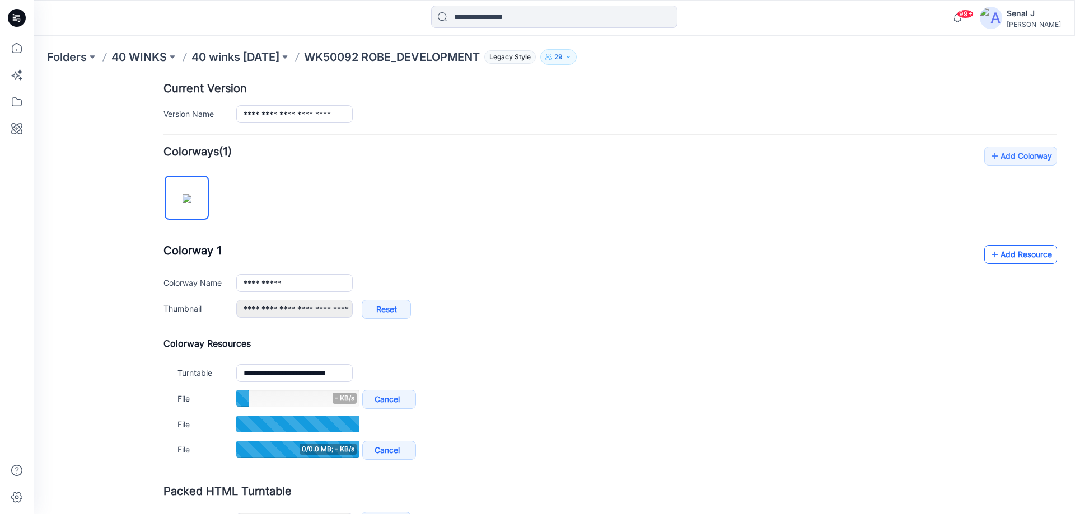
click at [1003, 254] on link "Add Resource" at bounding box center [1020, 254] width 73 height 19
click at [1003, 257] on link "Add Resource" at bounding box center [1020, 254] width 73 height 19
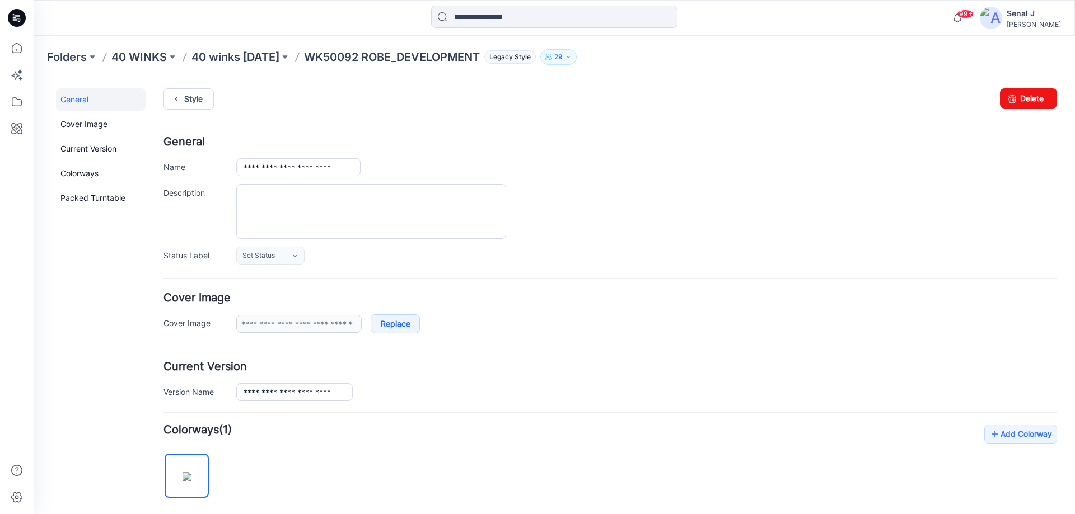
scroll to position [0, 0]
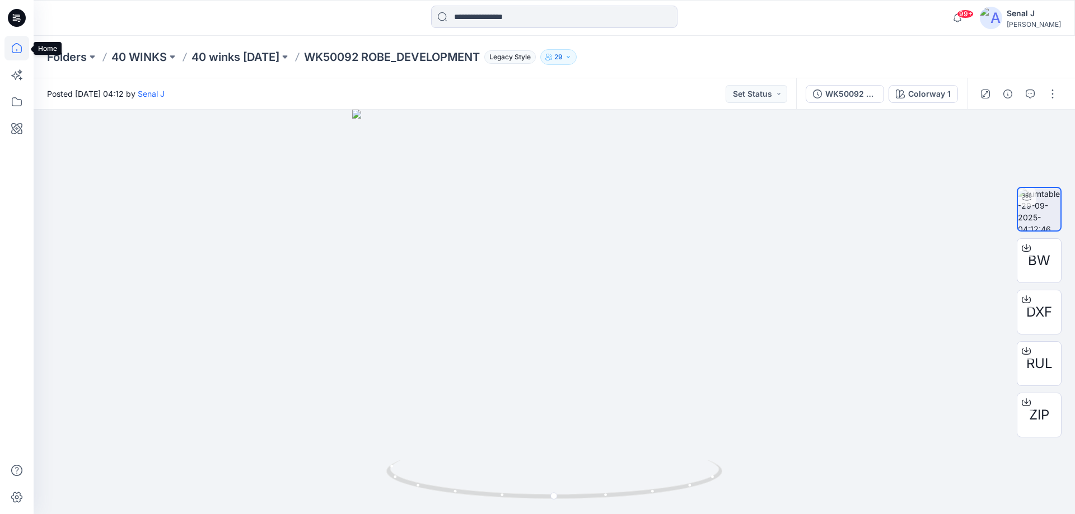
click at [20, 49] on icon at bounding box center [16, 48] width 25 height 25
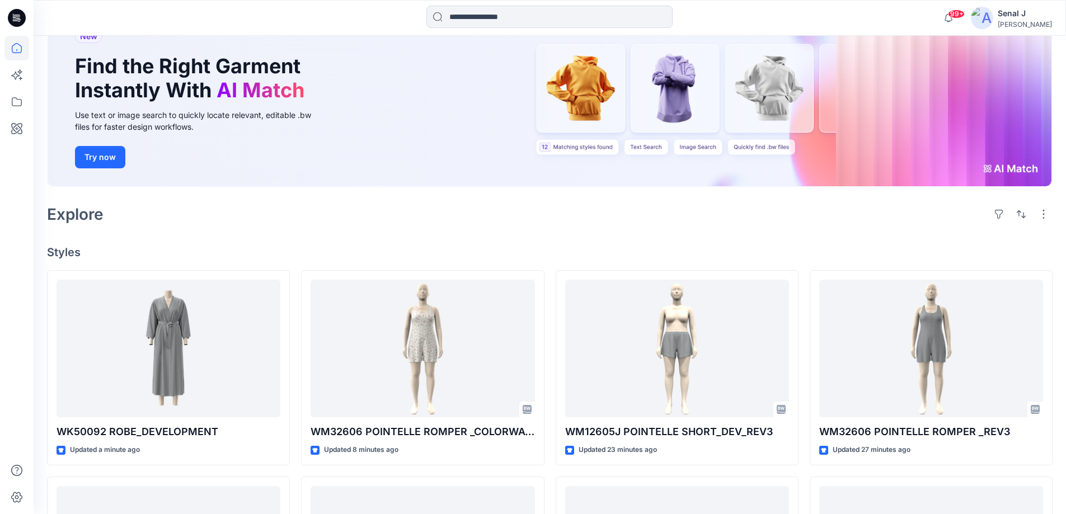
scroll to position [224, 0]
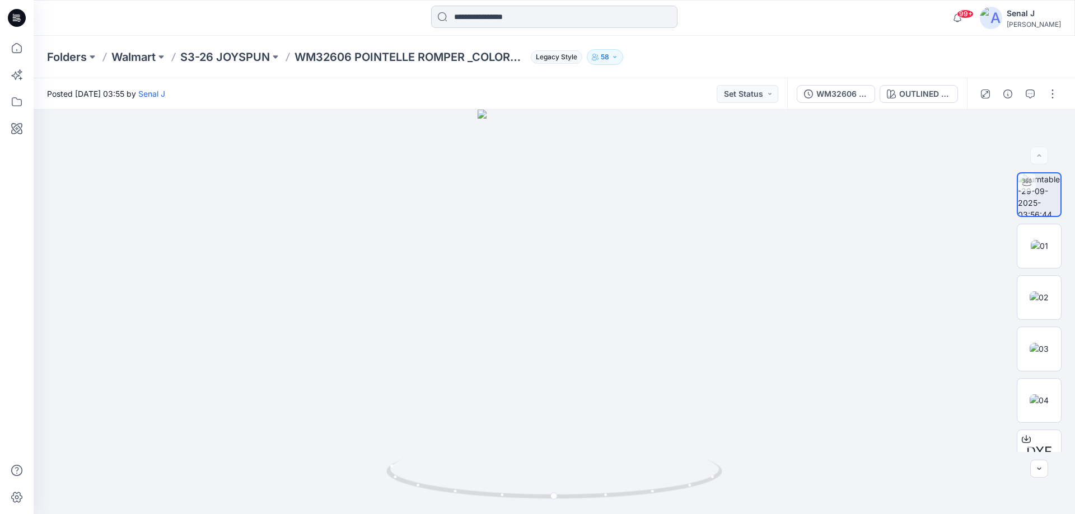
click at [498, 19] on input at bounding box center [554, 17] width 246 height 22
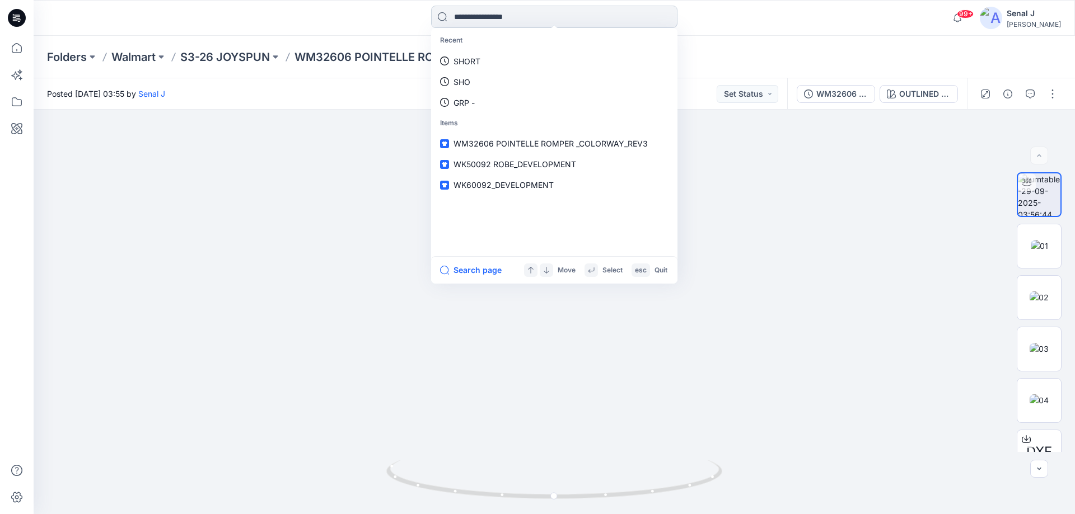
paste input "*******"
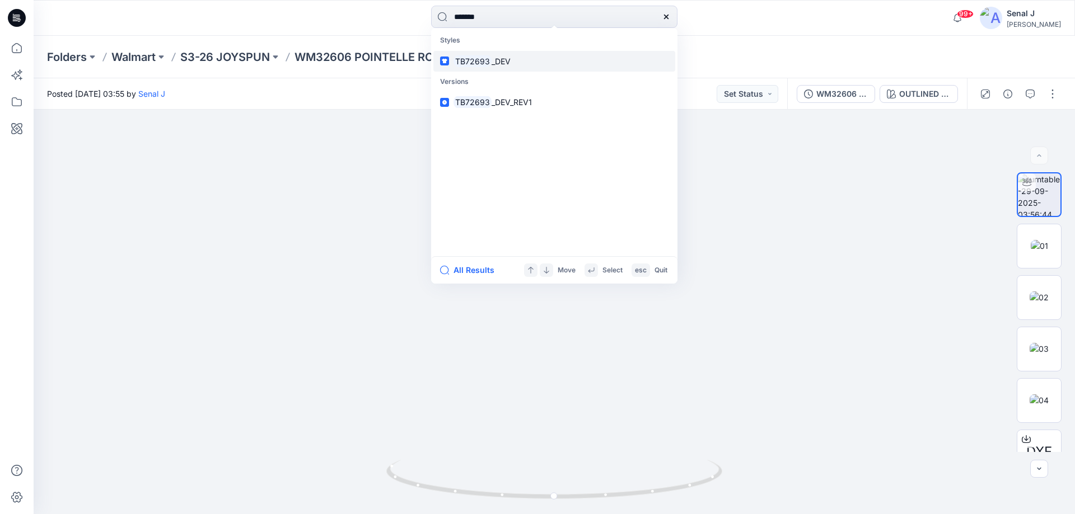
type input "*******"
click at [491, 59] on span "_DEV" at bounding box center [500, 62] width 19 height 10
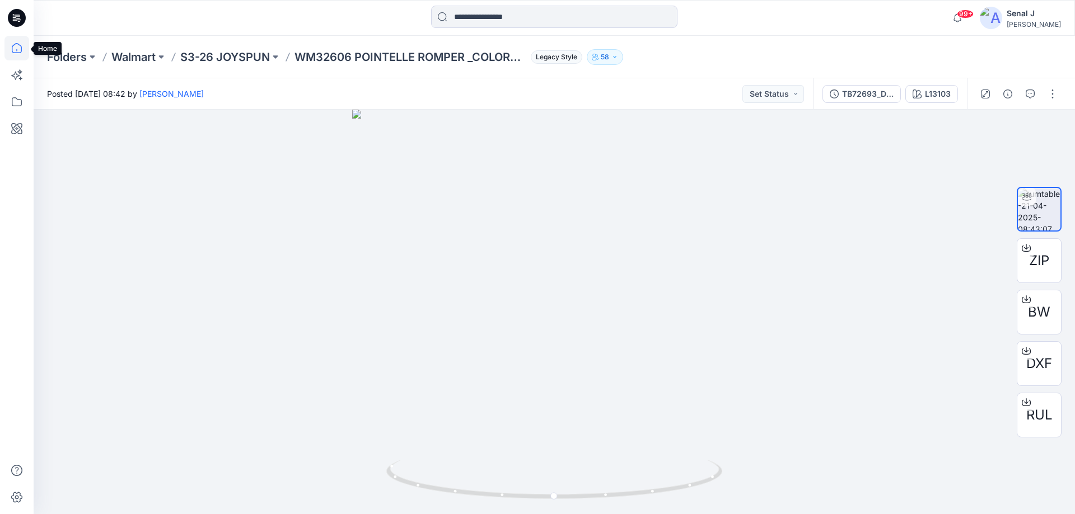
click at [20, 51] on icon at bounding box center [16, 48] width 25 height 25
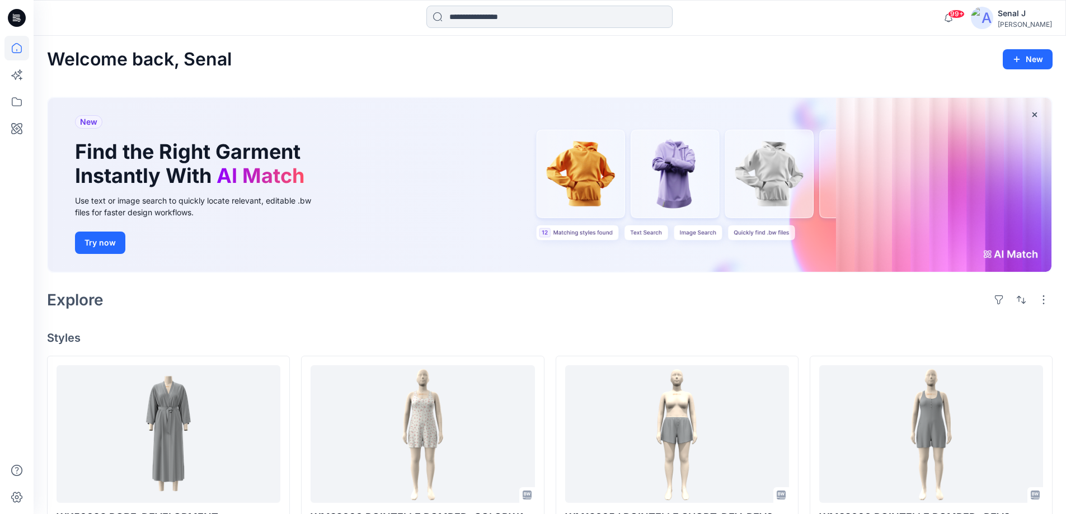
click at [539, 7] on input at bounding box center [550, 17] width 246 height 22
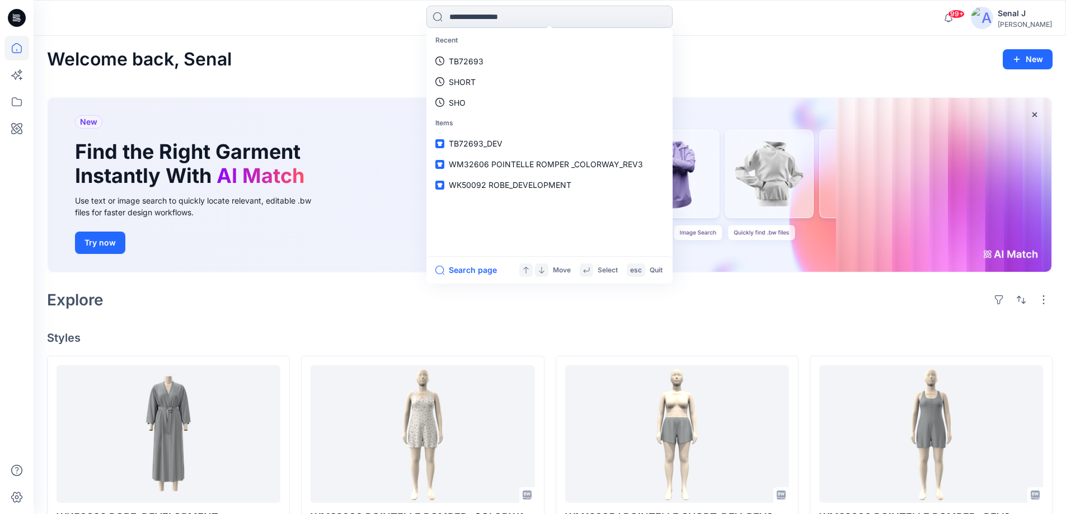
paste input "*******"
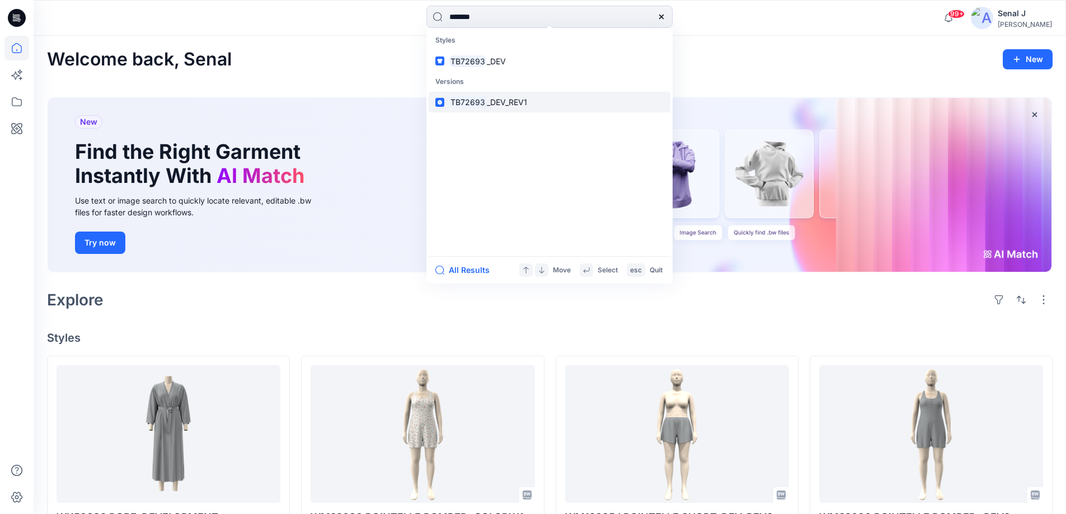
type input "*******"
click at [491, 101] on span "_DEV_REV1" at bounding box center [507, 102] width 40 height 10
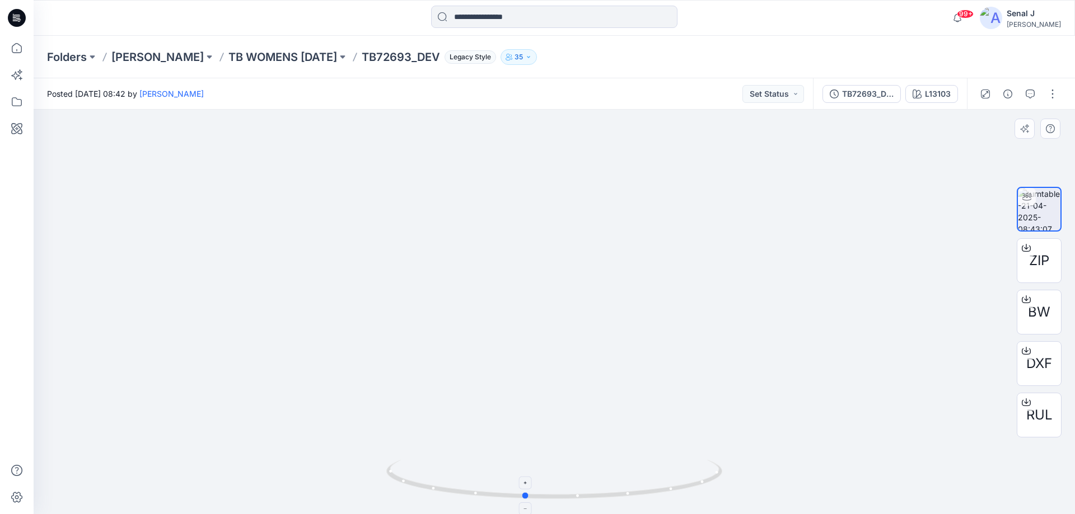
drag, startPoint x: 659, startPoint y: 491, endPoint x: 629, endPoint y: 491, distance: 29.7
click at [629, 491] on icon at bounding box center [555, 481] width 339 height 42
click at [930, 91] on div "L13103" at bounding box center [938, 94] width 26 height 12
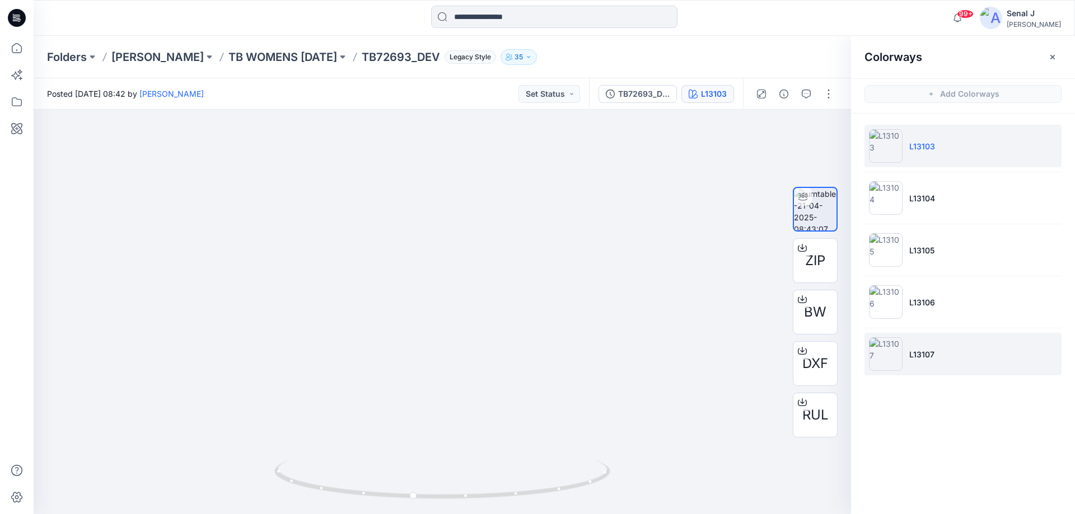
click at [969, 362] on li "L13107" at bounding box center [962, 354] width 197 height 43
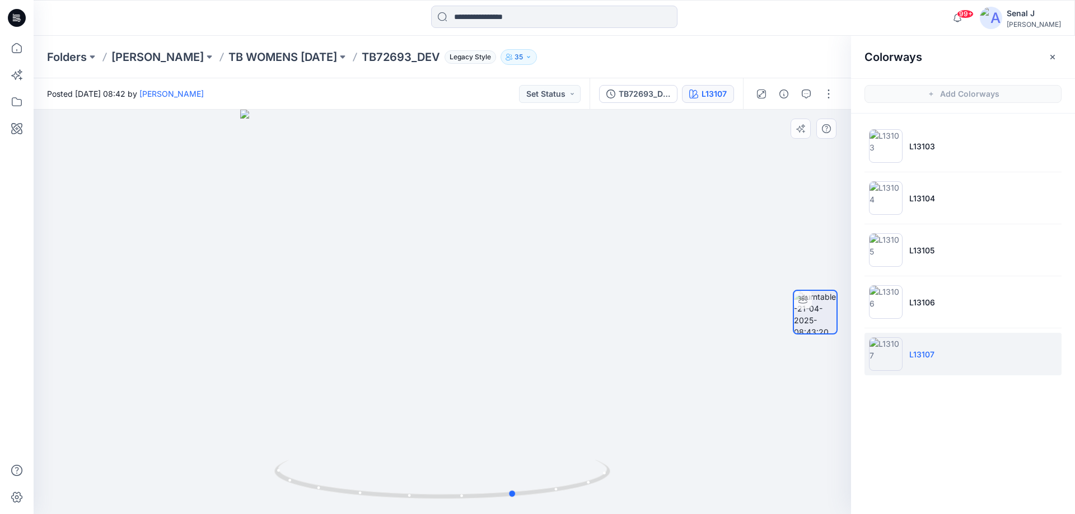
drag, startPoint x: 482, startPoint y: 496, endPoint x: 451, endPoint y: 430, distance: 72.6
click at [561, 455] on div at bounding box center [442, 312] width 817 height 405
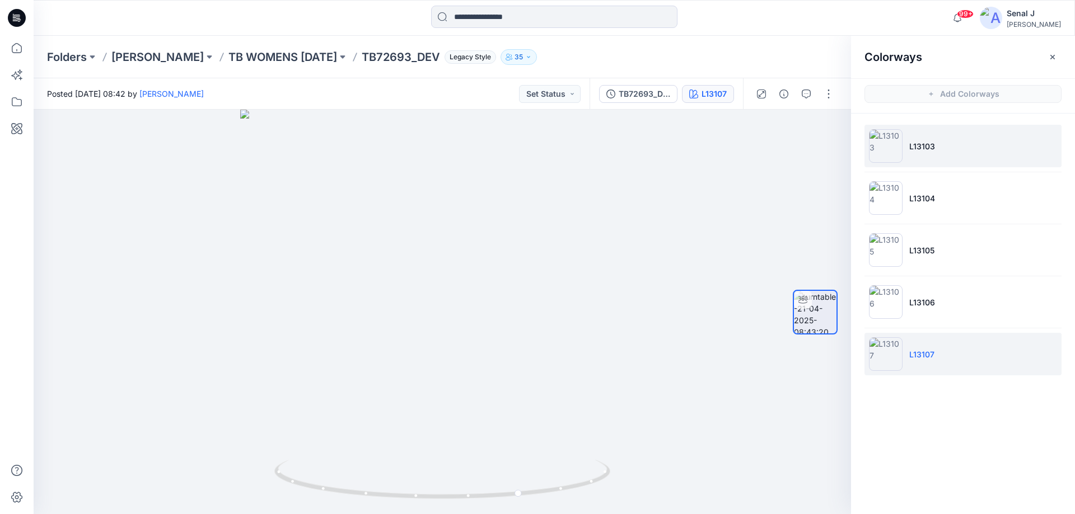
click at [957, 155] on li "L13103" at bounding box center [962, 146] width 197 height 43
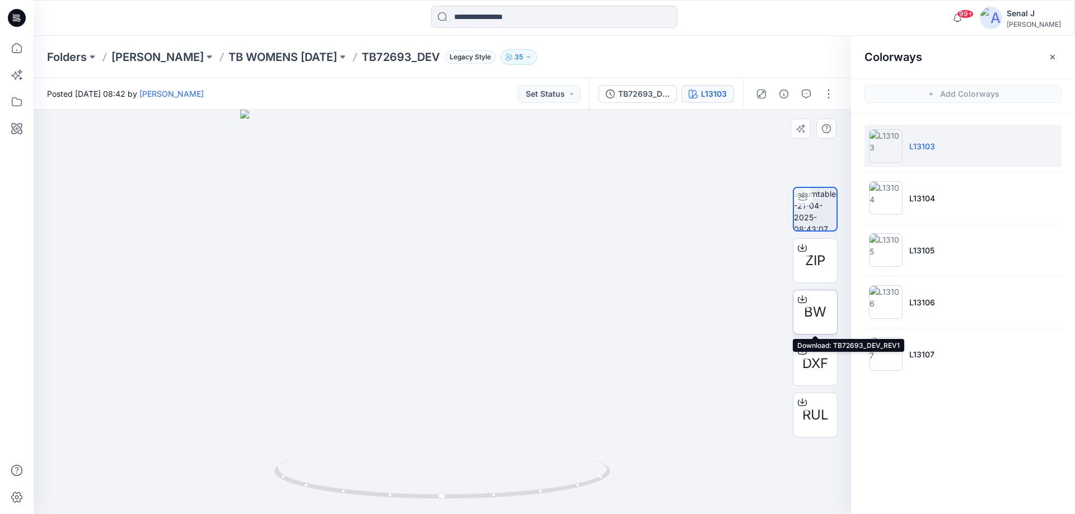
click at [813, 312] on span "BW" at bounding box center [815, 312] width 22 height 20
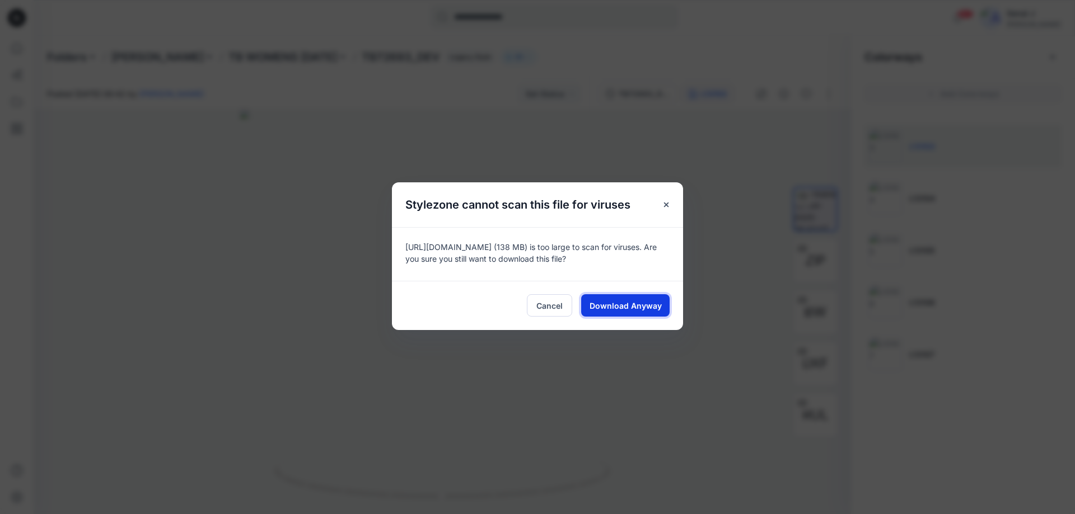
click at [606, 306] on span "Download Anyway" at bounding box center [625, 306] width 72 height 12
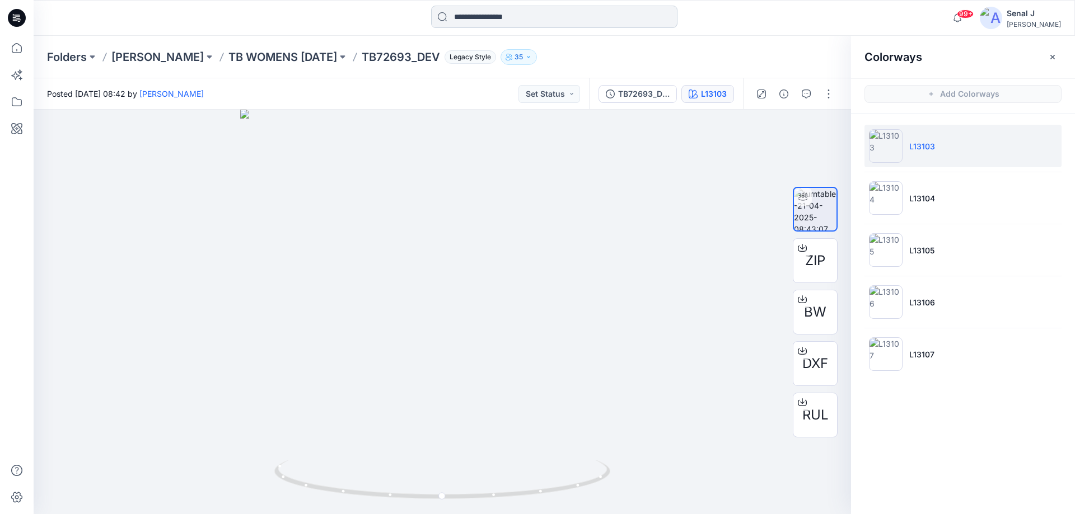
click at [499, 18] on input at bounding box center [554, 17] width 246 height 22
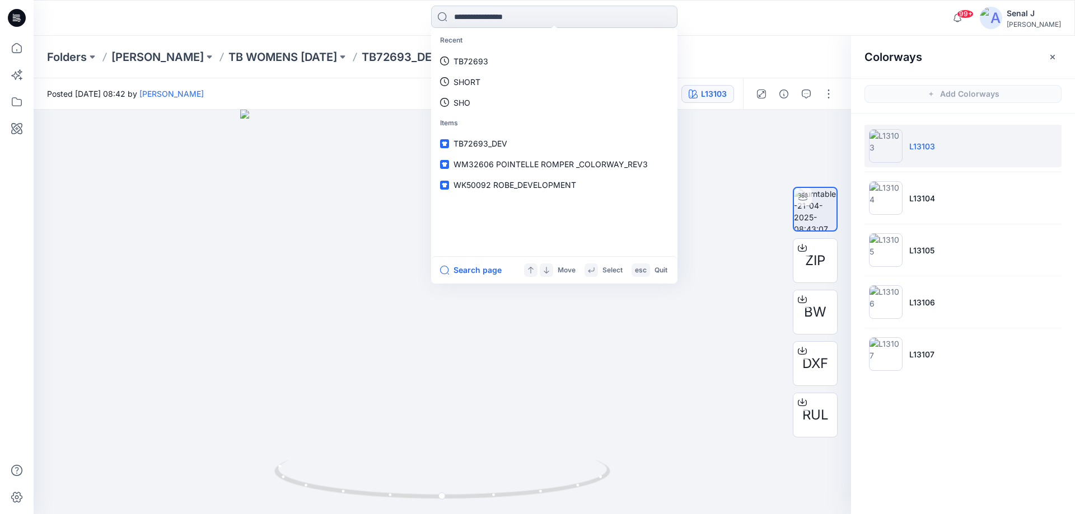
paste input "*******"
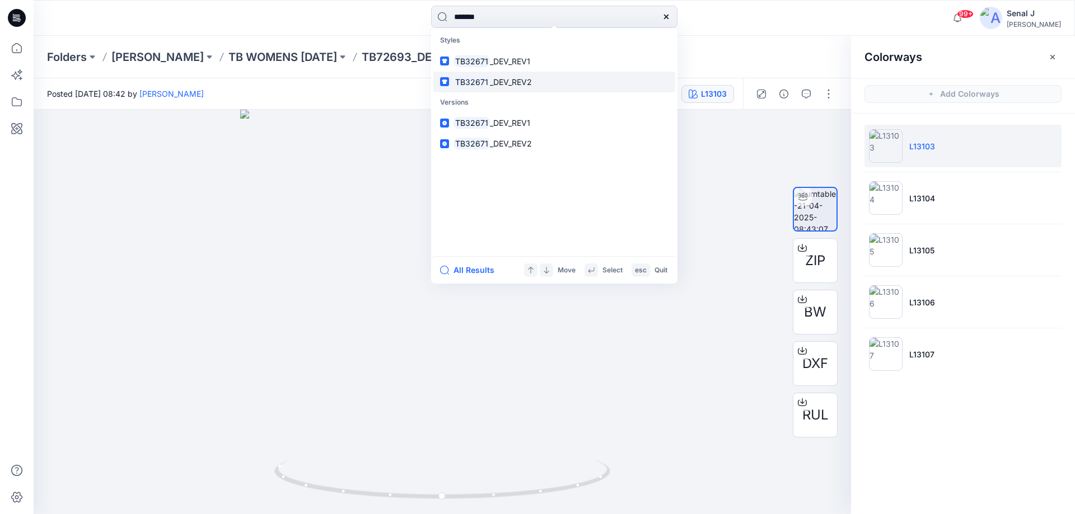
type input "*******"
click at [498, 85] on span "_DEV_REV2" at bounding box center [511, 82] width 42 height 10
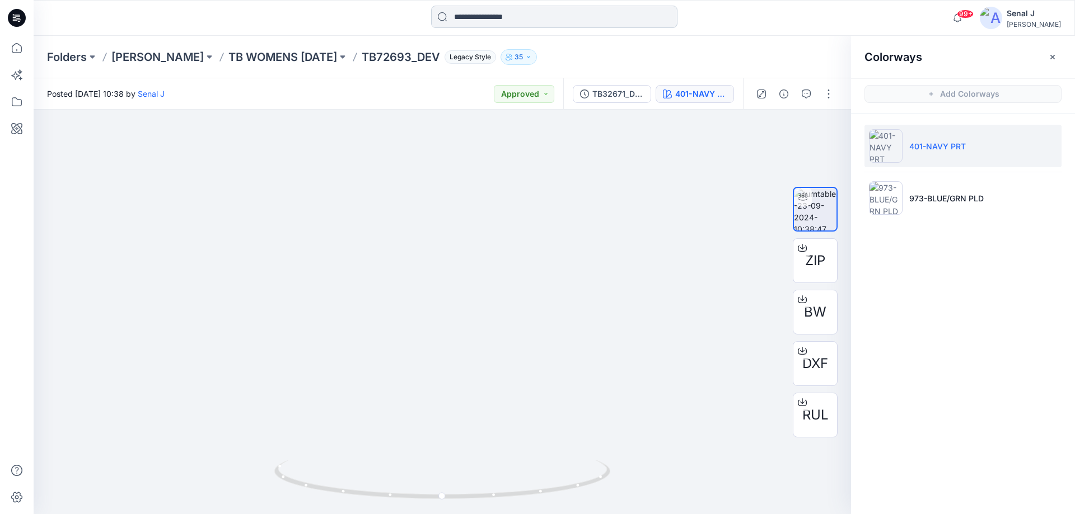
click at [471, 18] on input at bounding box center [554, 17] width 246 height 22
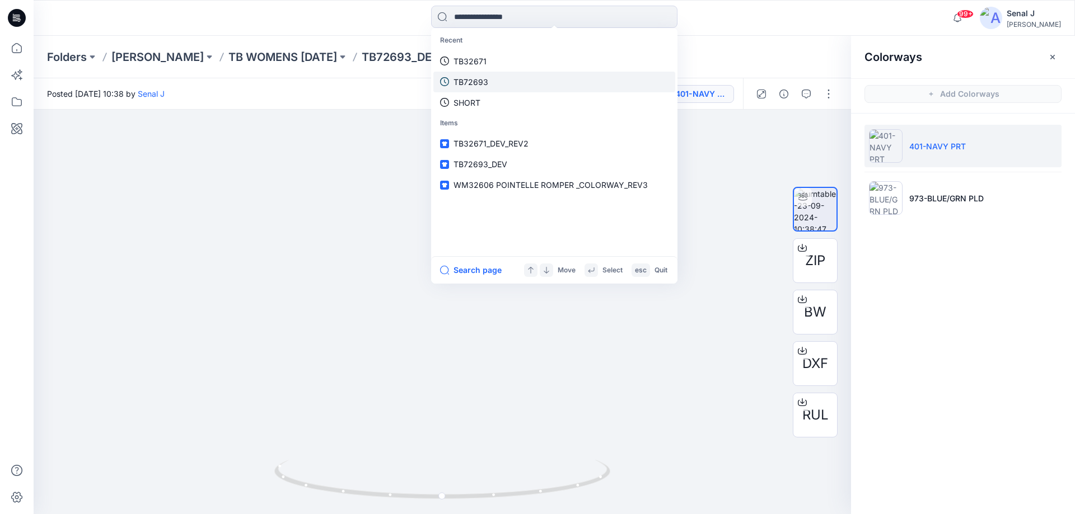
click at [489, 81] on link "TB72693" at bounding box center [554, 82] width 242 height 21
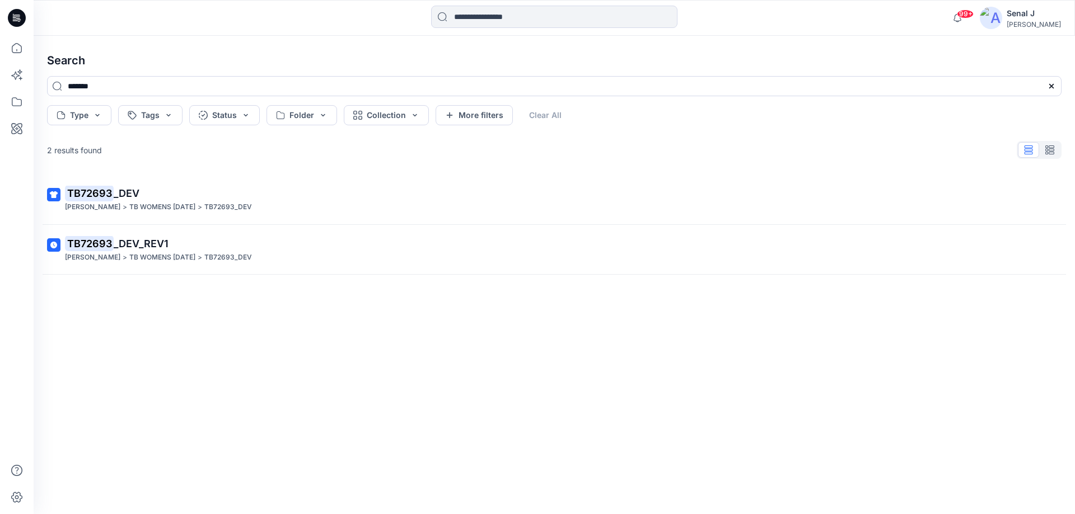
click at [133, 242] on span "_DEV_REV1" at bounding box center [141, 244] width 55 height 12
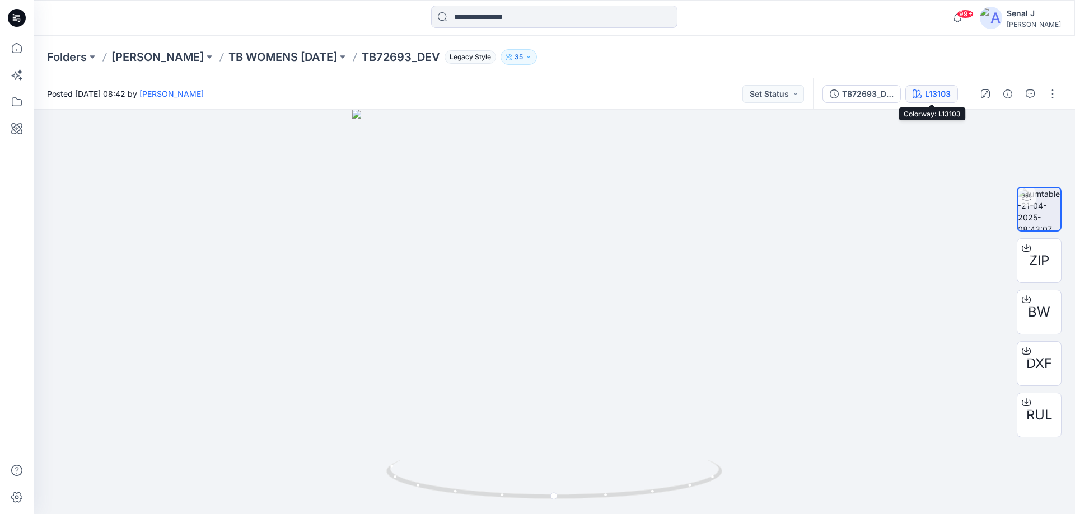
click at [937, 93] on div "L13103" at bounding box center [938, 94] width 26 height 12
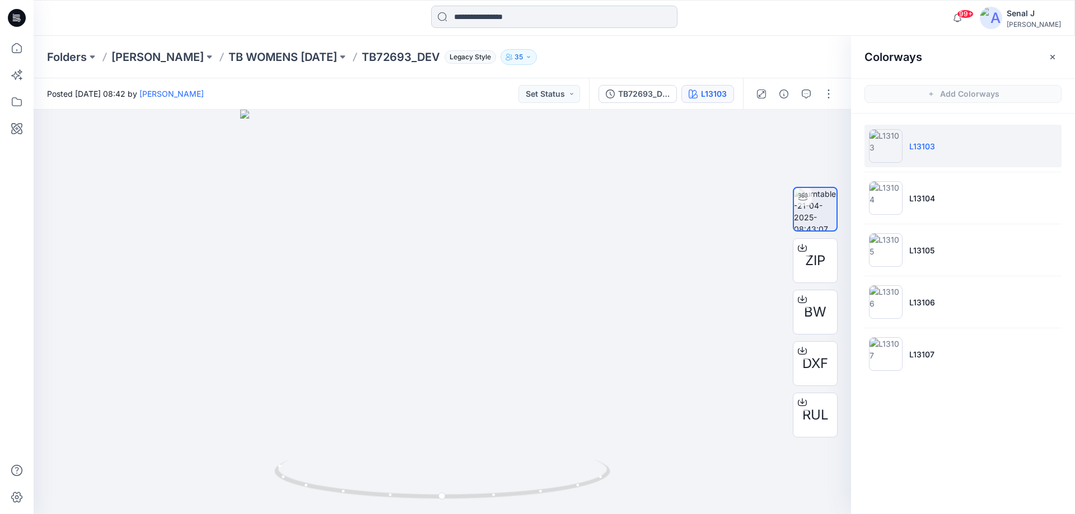
drag, startPoint x: 521, startPoint y: 6, endPoint x: 518, endPoint y: 12, distance: 6.8
click at [521, 7] on input at bounding box center [554, 17] width 246 height 22
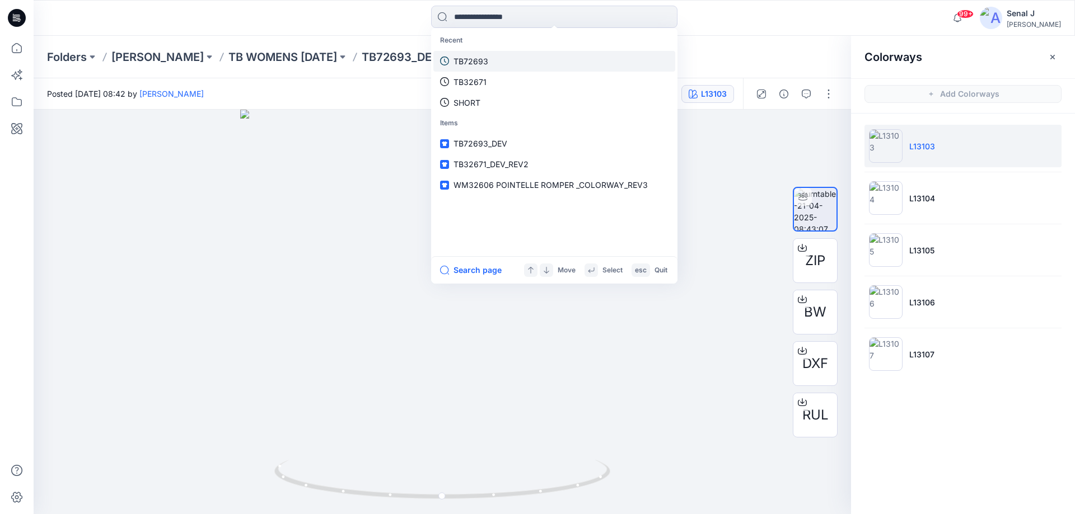
click at [505, 68] on link "TB72693" at bounding box center [554, 61] width 242 height 21
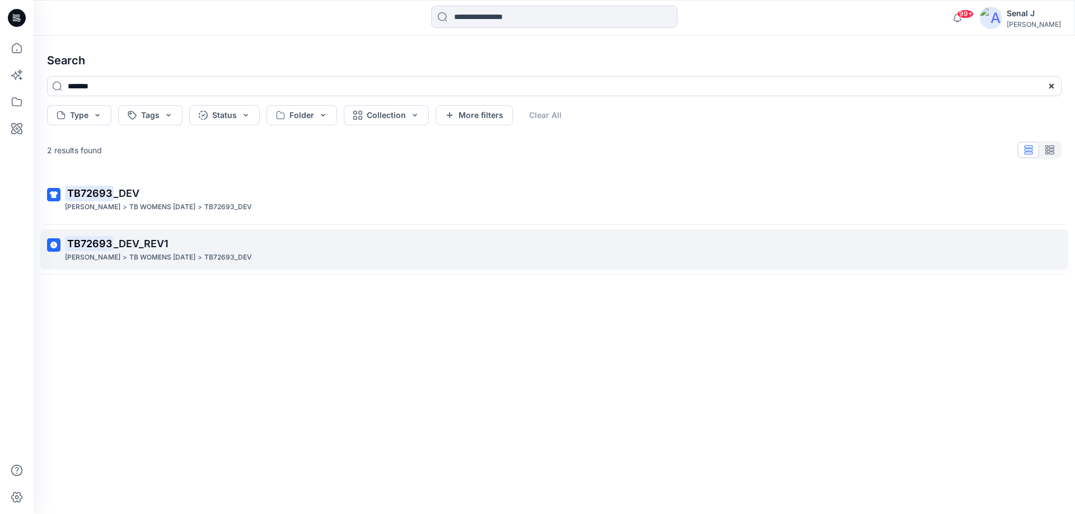
click at [162, 243] on span "_DEV_REV1" at bounding box center [141, 244] width 55 height 12
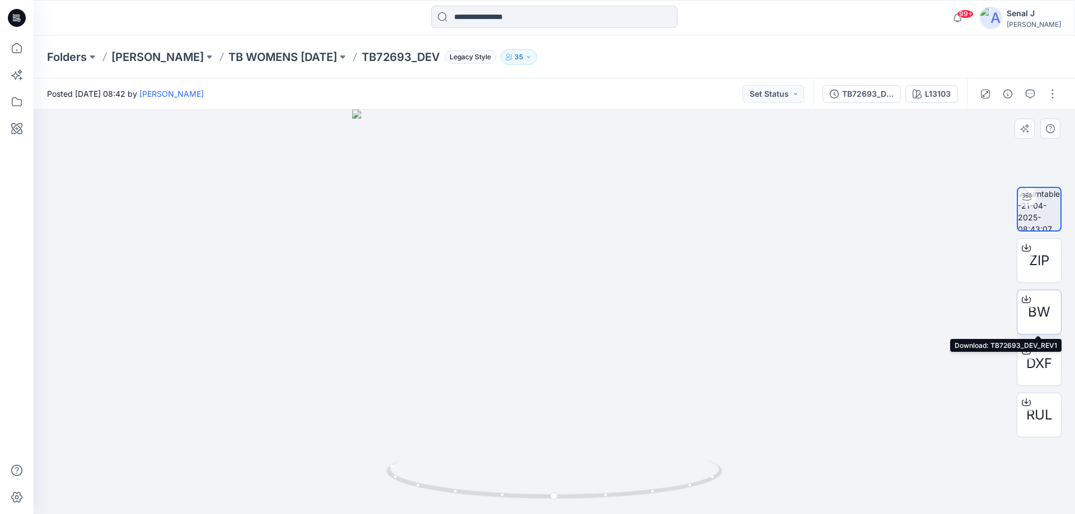
click at [1047, 308] on span "BW" at bounding box center [1039, 312] width 22 height 20
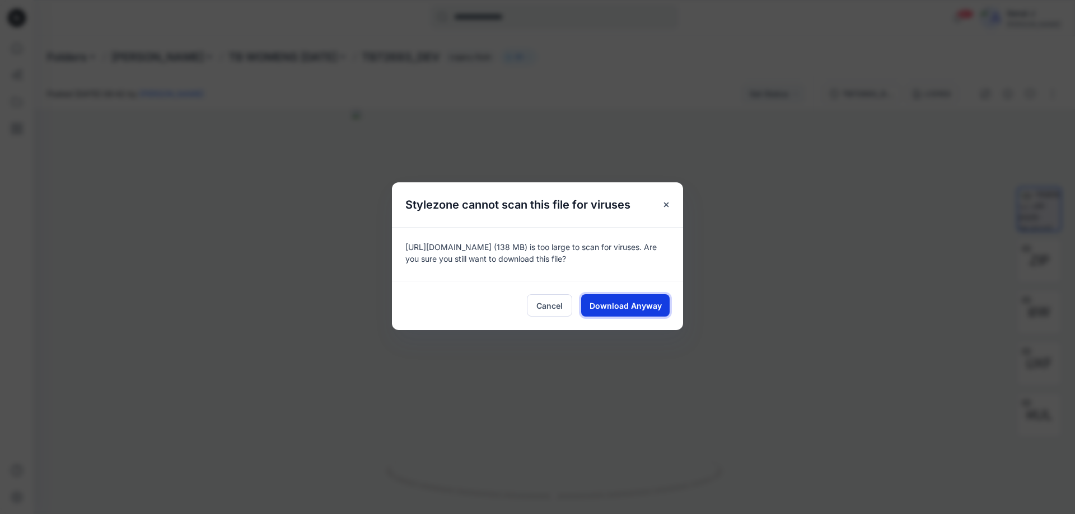
click at [642, 305] on span "Download Anyway" at bounding box center [625, 306] width 72 height 12
